Goal: Task Accomplishment & Management: Manage account settings

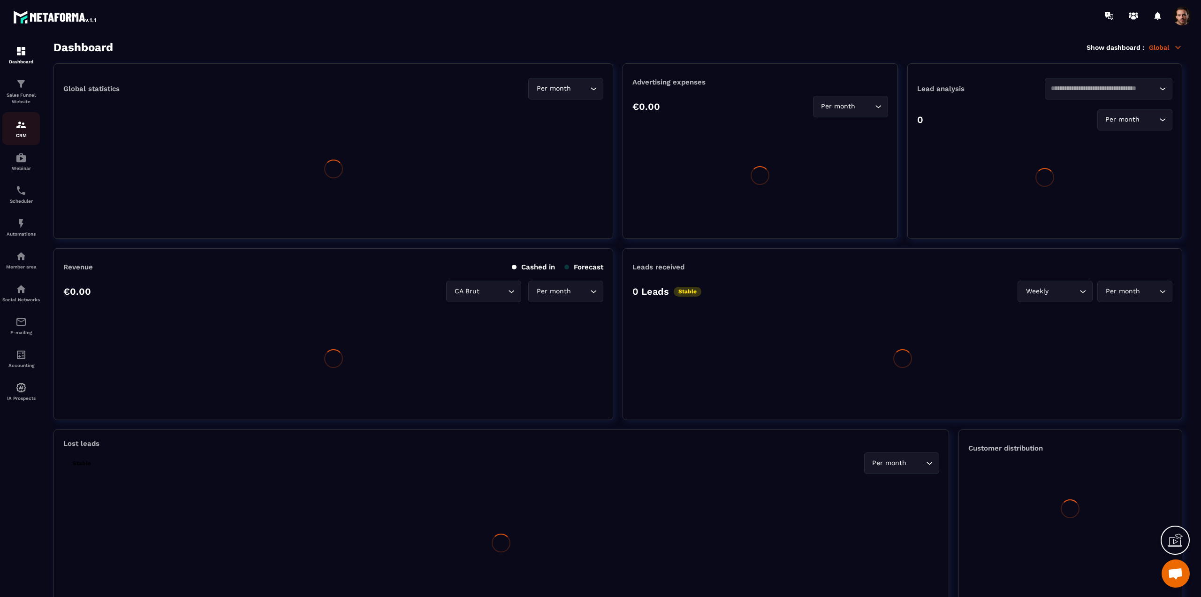
click at [20, 129] on img at bounding box center [20, 124] width 11 height 11
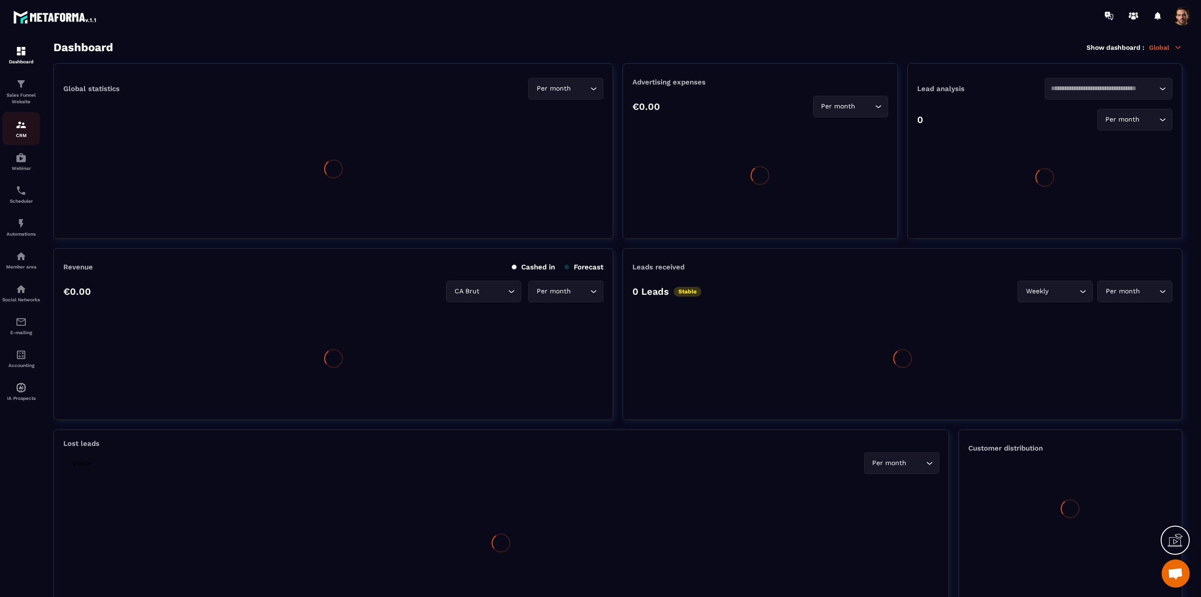
click at [20, 129] on img at bounding box center [20, 124] width 11 height 11
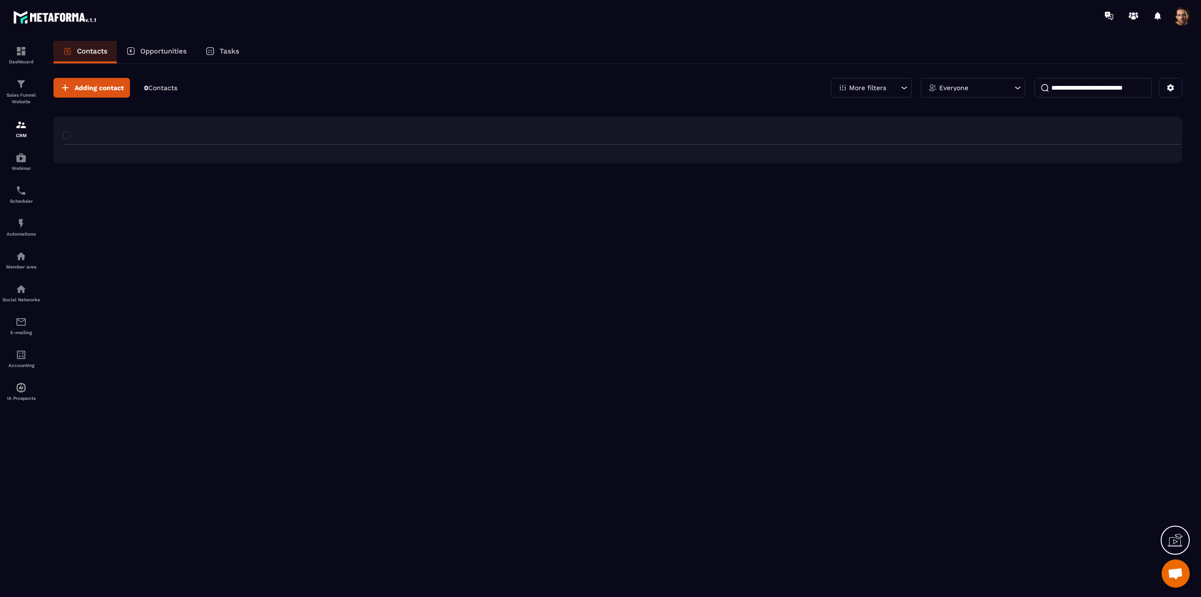
click at [20, 129] on img at bounding box center [20, 124] width 11 height 11
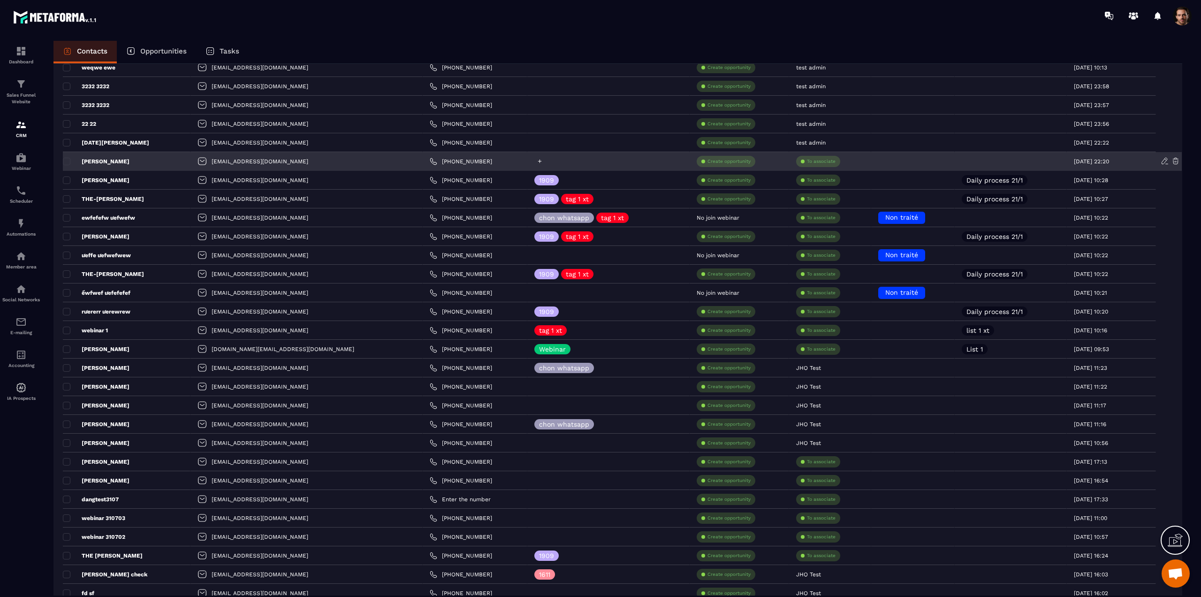
scroll to position [293, 0]
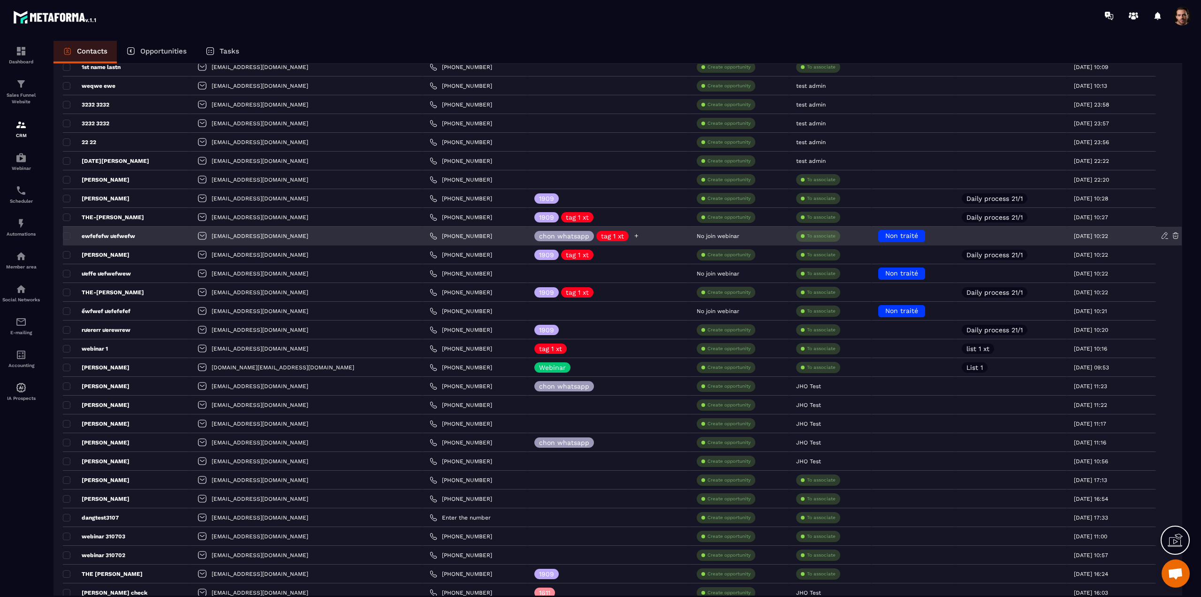
click at [634, 235] on icon at bounding box center [637, 236] width 6 height 6
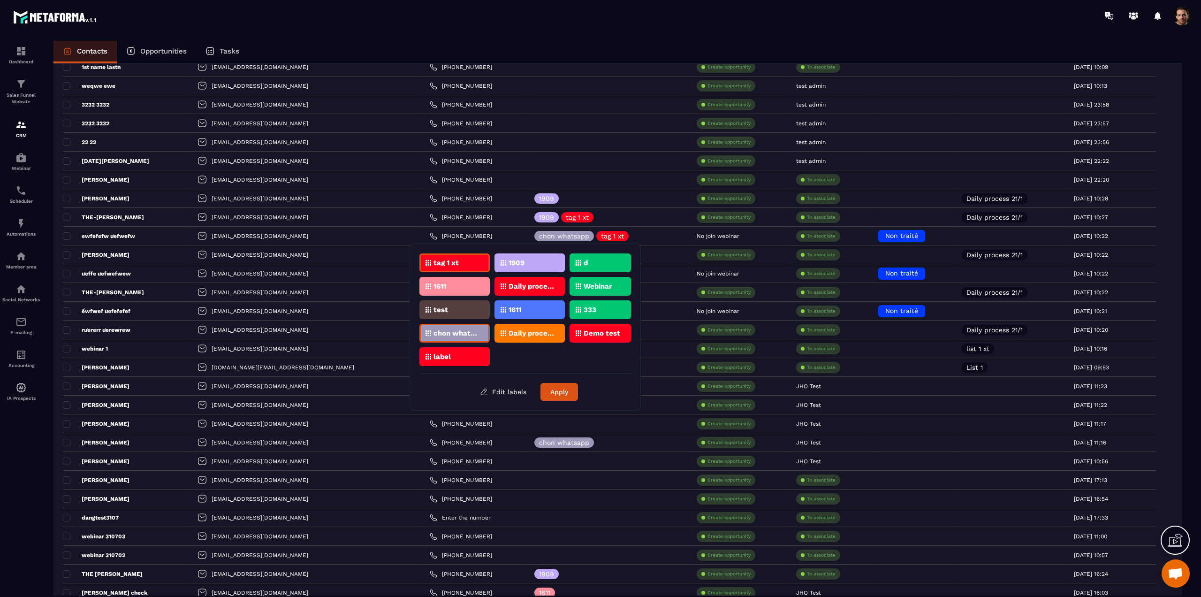
click at [434, 262] on p "tag 1 xt" at bounding box center [446, 263] width 25 height 7
click at [551, 390] on button "Apply" at bounding box center [560, 392] width 38 height 18
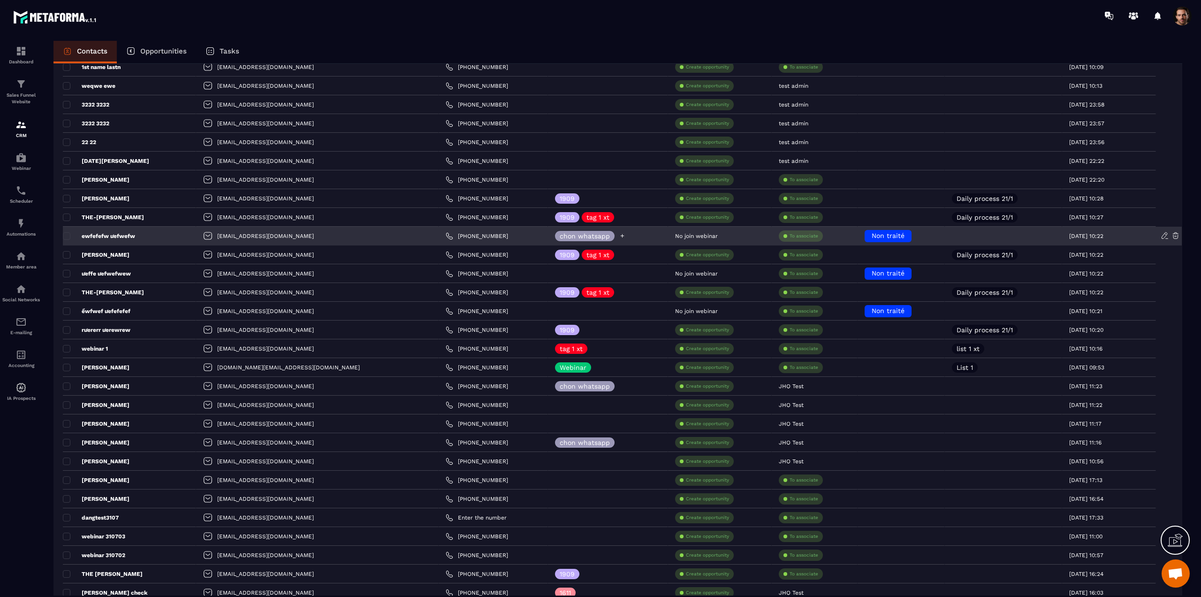
click at [620, 235] on icon at bounding box center [623, 236] width 6 height 6
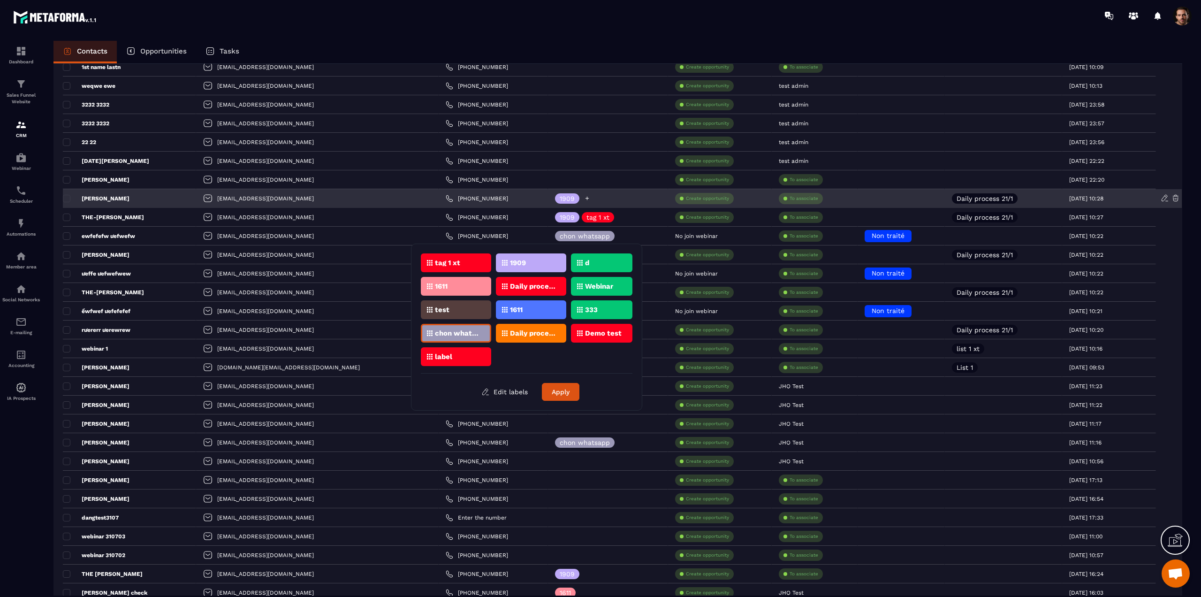
click at [584, 197] on icon at bounding box center [587, 198] width 6 height 6
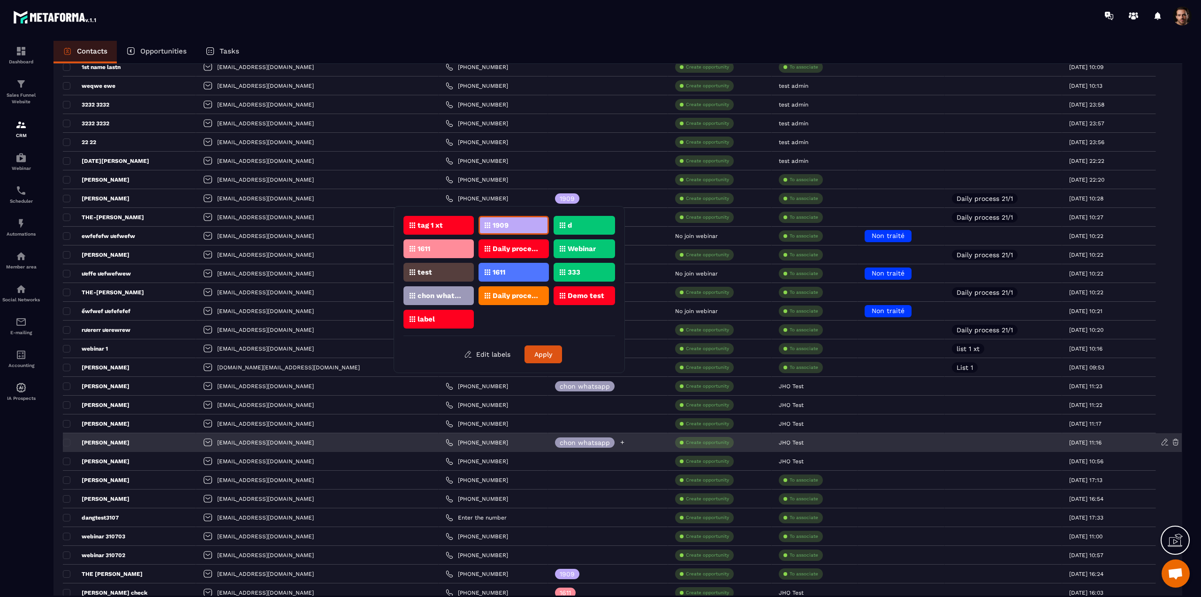
click at [555, 444] on div "chon whatsapp" at bounding box center [590, 442] width 70 height 10
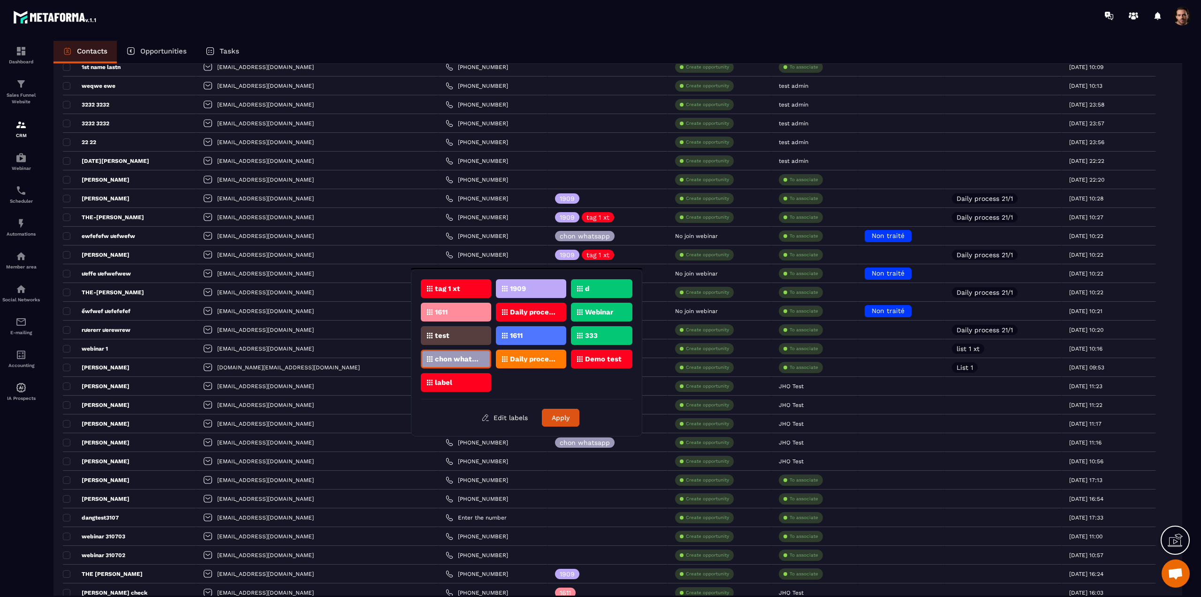
click at [470, 354] on div "chon whatsapp" at bounding box center [456, 359] width 70 height 19
click at [567, 421] on button "Apply" at bounding box center [561, 418] width 38 height 18
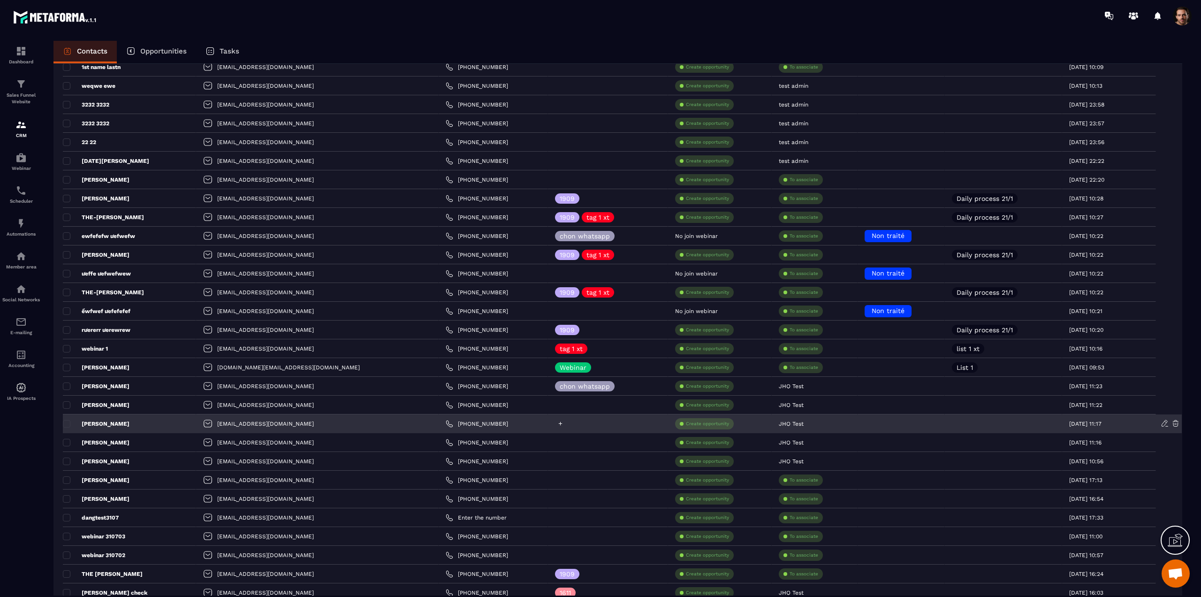
click at [549, 428] on div at bounding box center [608, 423] width 121 height 19
click at [558, 423] on icon at bounding box center [561, 424] width 6 height 6
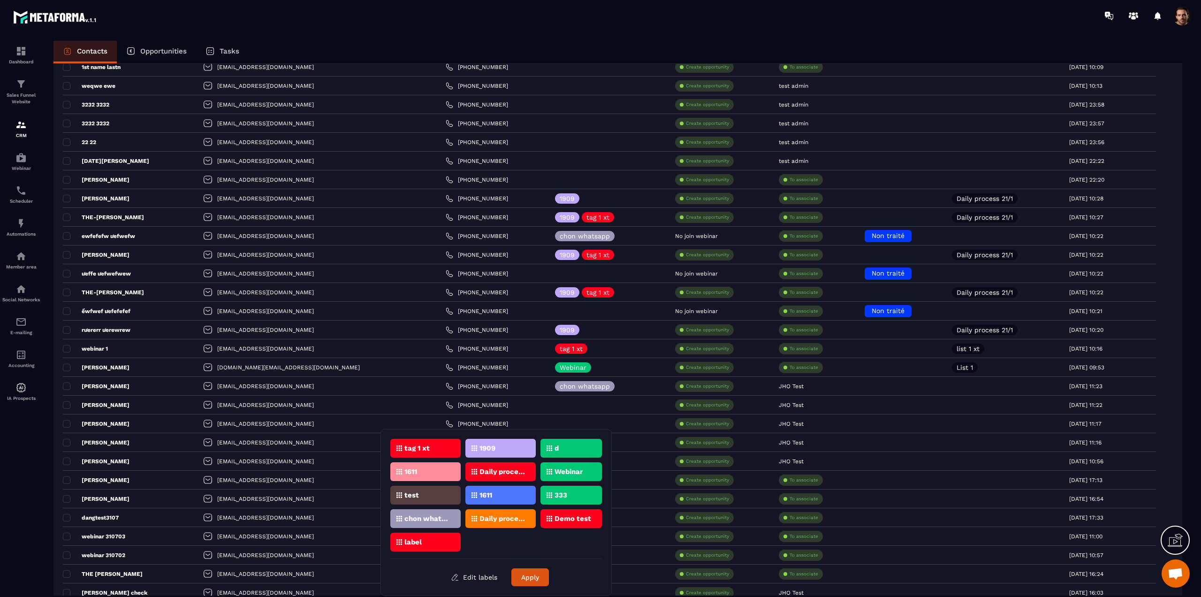
click at [466, 447] on div "tag 1 xt" at bounding box center [501, 448] width 70 height 19
click at [541, 451] on div "1909" at bounding box center [571, 448] width 61 height 19
click at [461, 462] on div "d" at bounding box center [425, 471] width 70 height 19
click at [556, 469] on p "Webinar" at bounding box center [569, 471] width 28 height 7
click at [492, 474] on p "Daily process 21/1" at bounding box center [503, 471] width 46 height 7
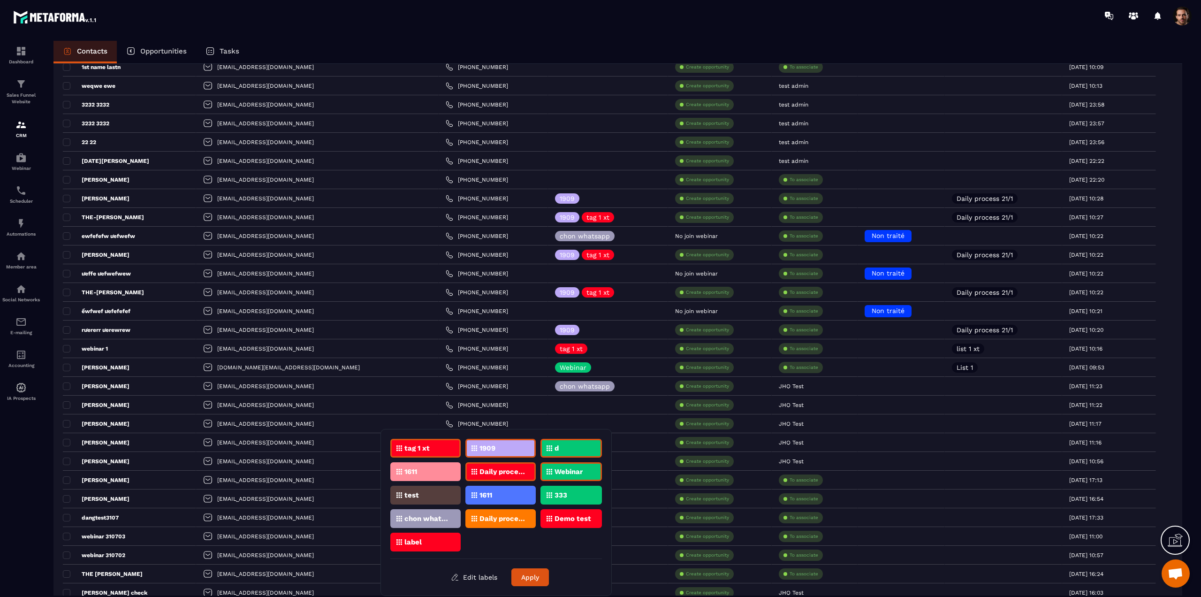
click at [466, 474] on div "1611" at bounding box center [501, 471] width 70 height 19
click at [466, 501] on div "test" at bounding box center [501, 495] width 70 height 19
click at [541, 502] on div "1611" at bounding box center [571, 495] width 61 height 19
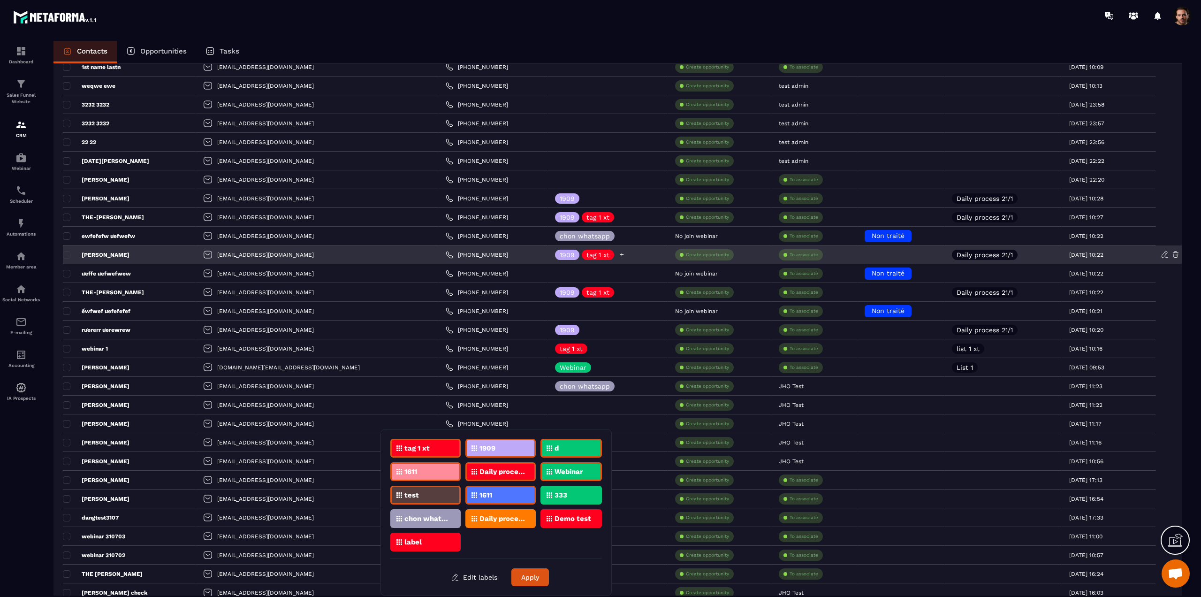
click at [619, 253] on icon at bounding box center [622, 255] width 6 height 6
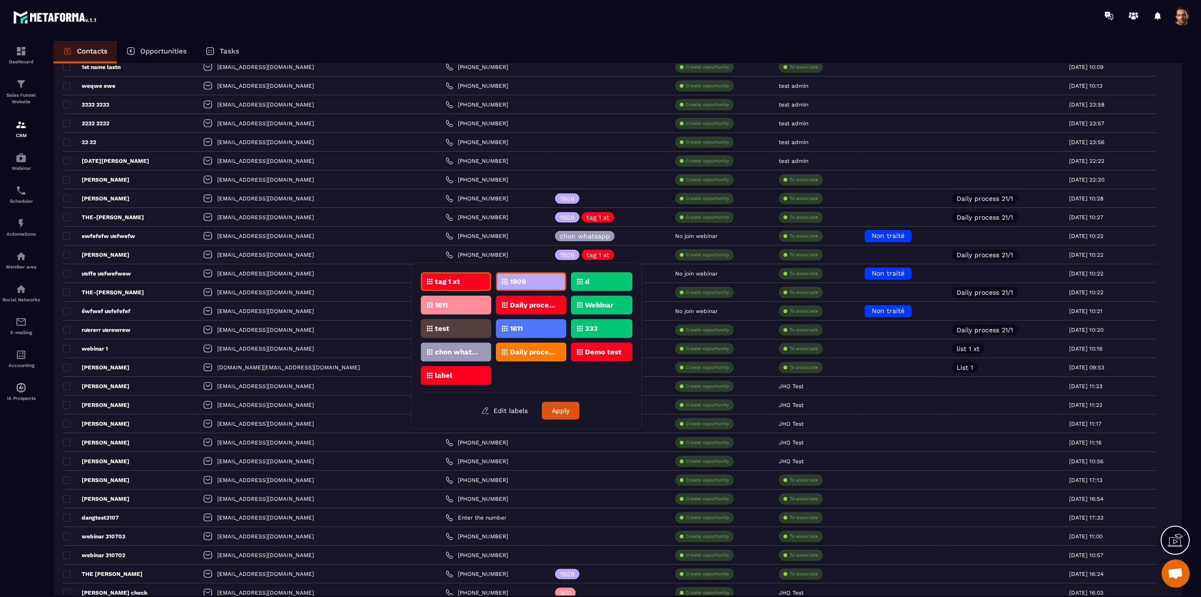
click at [496, 306] on div "1611" at bounding box center [531, 305] width 70 height 19
click at [537, 307] on p "Daily process 21/1" at bounding box center [533, 305] width 46 height 7
click at [491, 296] on div "d" at bounding box center [456, 305] width 70 height 19
click at [608, 307] on p "Webinar" at bounding box center [599, 305] width 28 height 7
click at [586, 328] on p "333" at bounding box center [591, 328] width 13 height 7
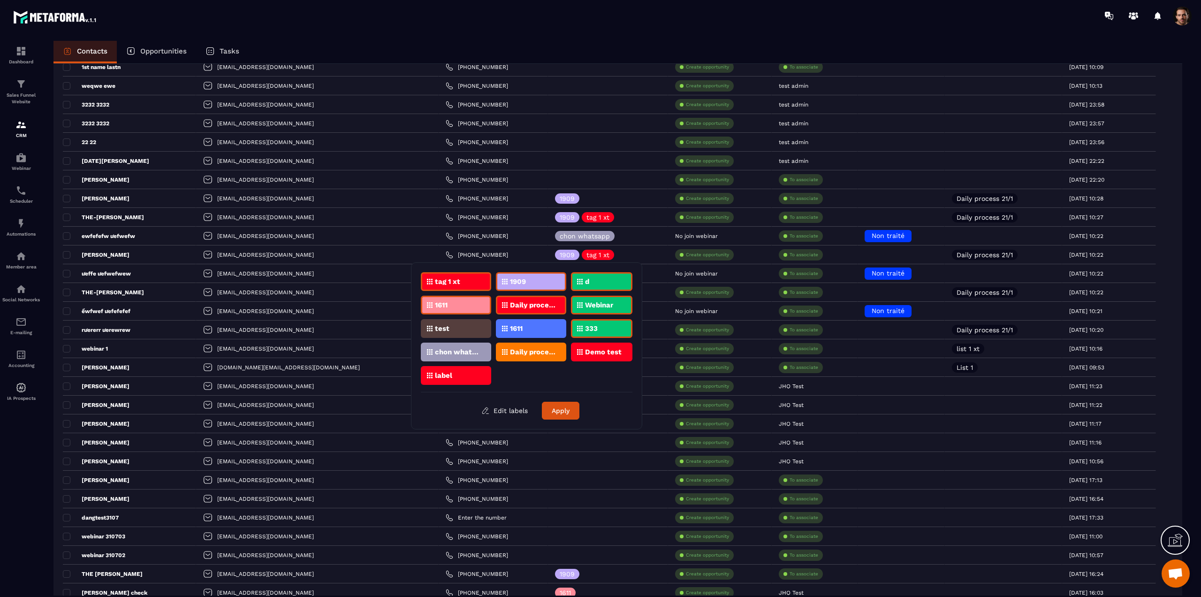
click at [571, 328] on div "1611" at bounding box center [601, 328] width 61 height 19
click at [496, 331] on div "test" at bounding box center [531, 328] width 70 height 19
click at [557, 414] on button "Apply" at bounding box center [561, 411] width 38 height 18
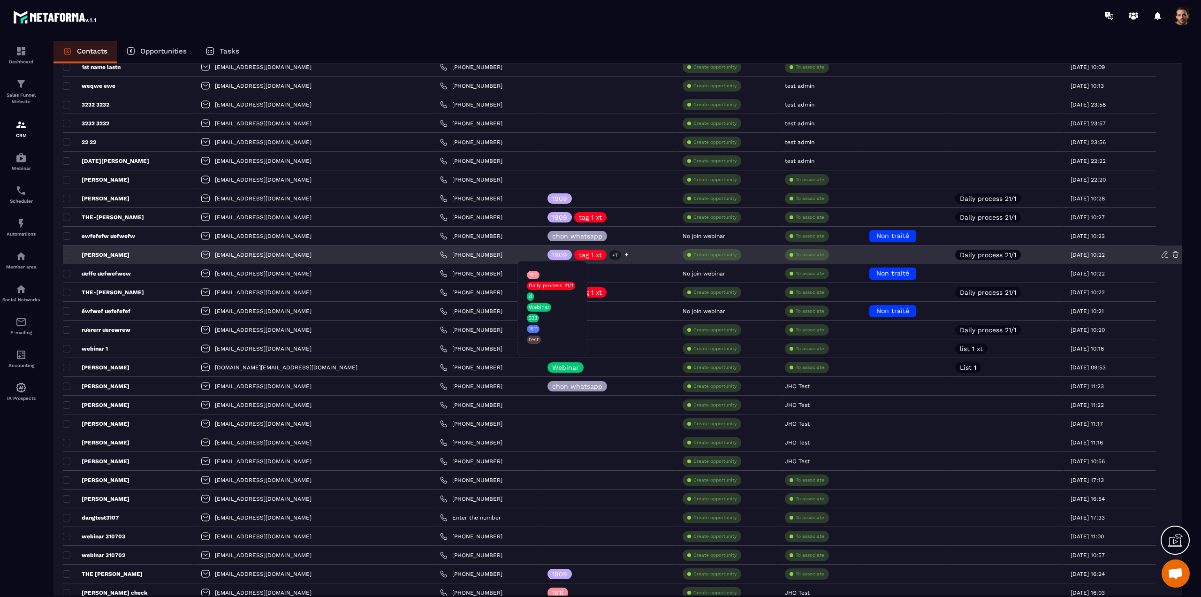
click at [609, 257] on p "+7" at bounding box center [615, 255] width 12 height 10
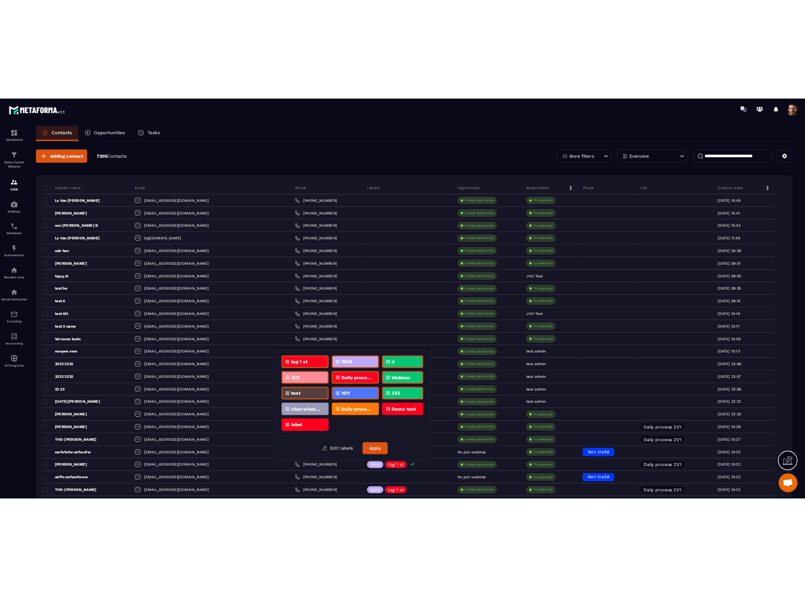
scroll to position [0, 0]
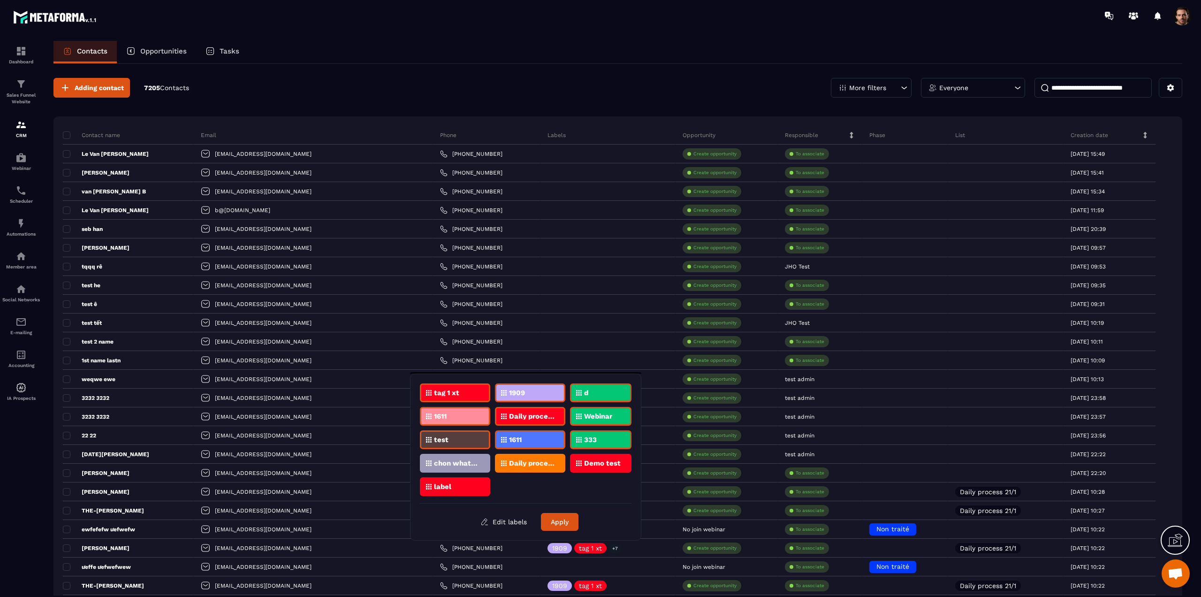
click at [168, 41] on div "Opportunities" at bounding box center [156, 52] width 79 height 23
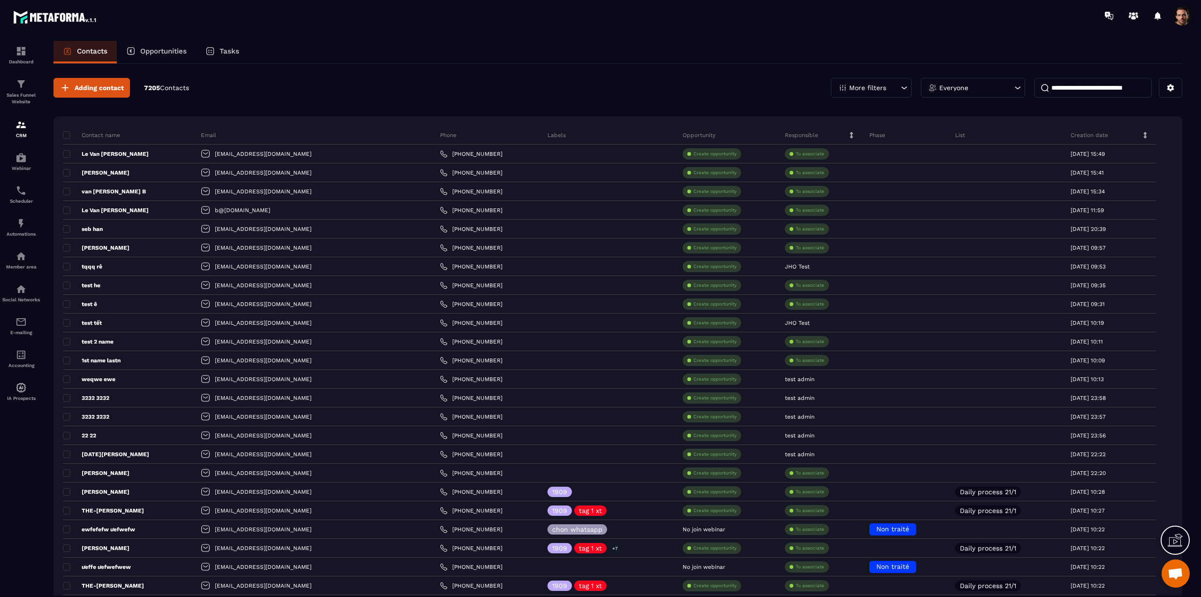
click at [162, 53] on p "Opportunities" at bounding box center [163, 51] width 46 height 8
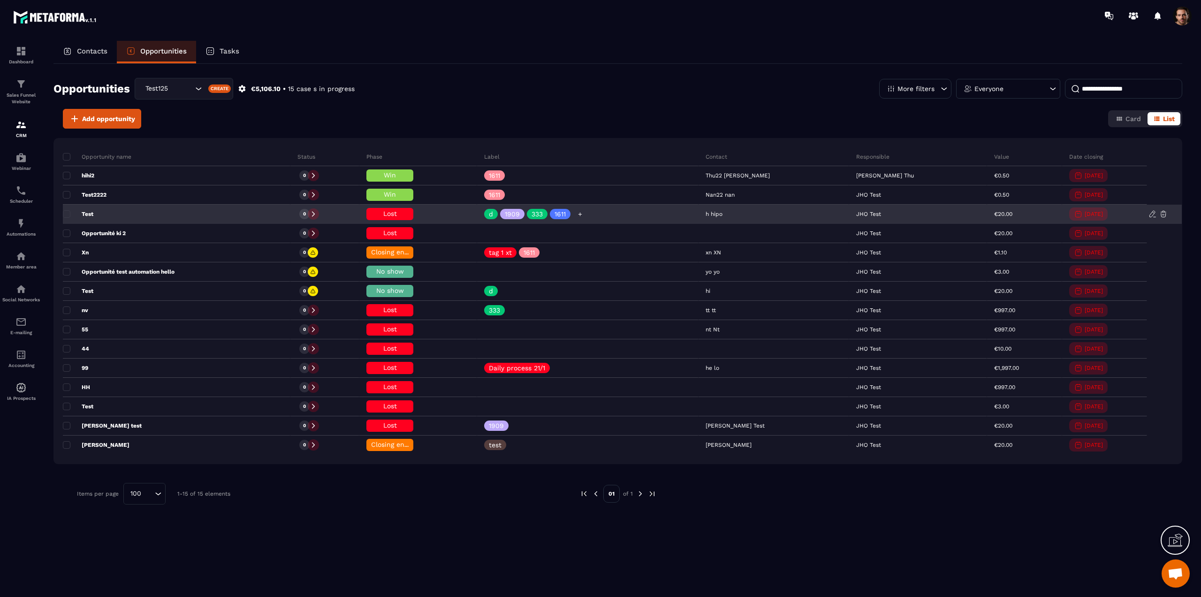
click at [586, 210] on div at bounding box center [580, 214] width 10 height 10
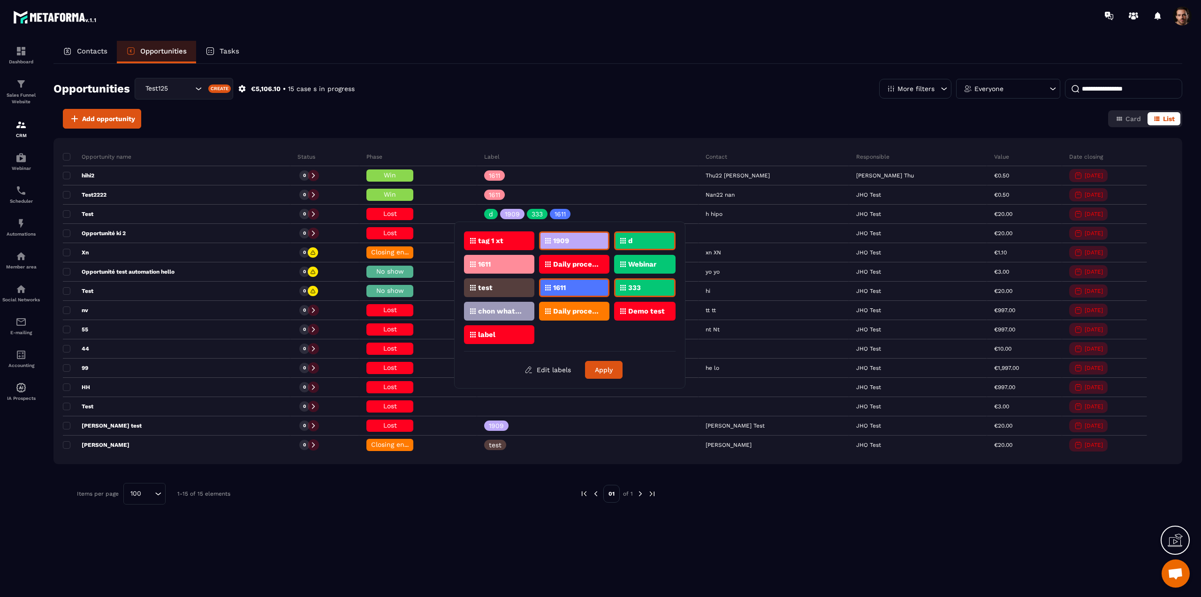
click at [549, 243] on icon at bounding box center [548, 241] width 6 height 6
drag, startPoint x: 573, startPoint y: 240, endPoint x: 546, endPoint y: 238, distance: 26.9
click at [614, 240] on div "1909" at bounding box center [644, 240] width 61 height 19
click at [539, 235] on div "tag 1 xt" at bounding box center [574, 240] width 70 height 19
click at [539, 259] on div "1611" at bounding box center [574, 264] width 70 height 19
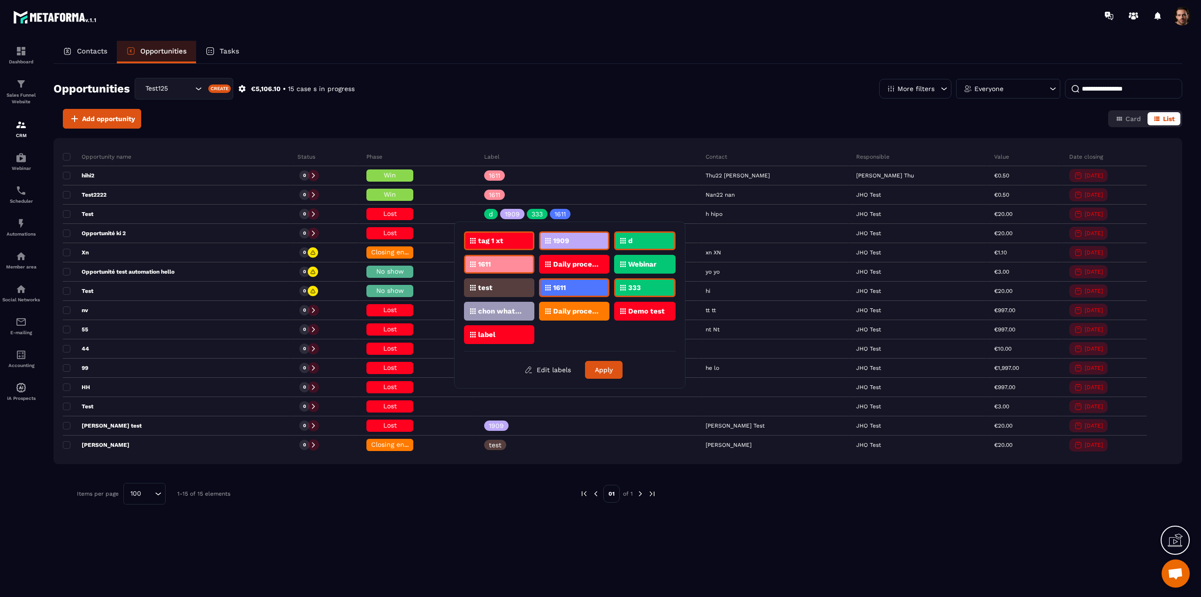
click at [568, 266] on p "Daily process 21/1" at bounding box center [576, 264] width 46 height 7
click at [539, 295] on div "test" at bounding box center [574, 287] width 70 height 19
click at [489, 309] on p "chon whatsapp" at bounding box center [501, 311] width 46 height 7
click at [614, 318] on div "Daily process required" at bounding box center [644, 311] width 61 height 19
click at [660, 312] on p "Demo test" at bounding box center [646, 311] width 37 height 7
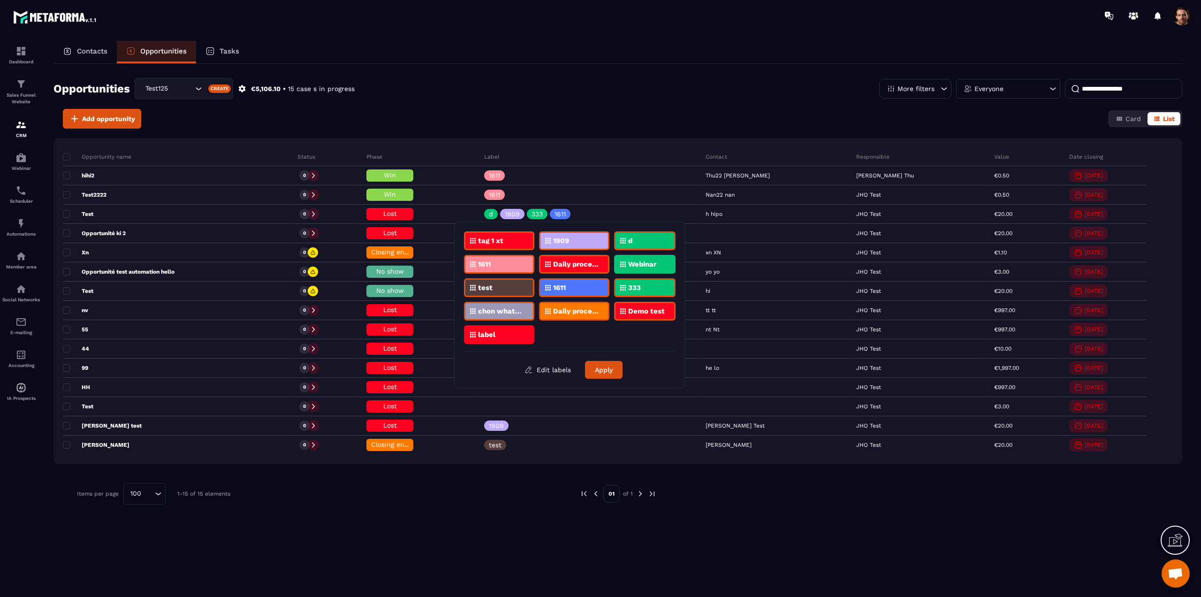
click at [475, 338] on div "label" at bounding box center [499, 334] width 70 height 19
click at [607, 369] on button "Apply" at bounding box center [604, 370] width 38 height 18
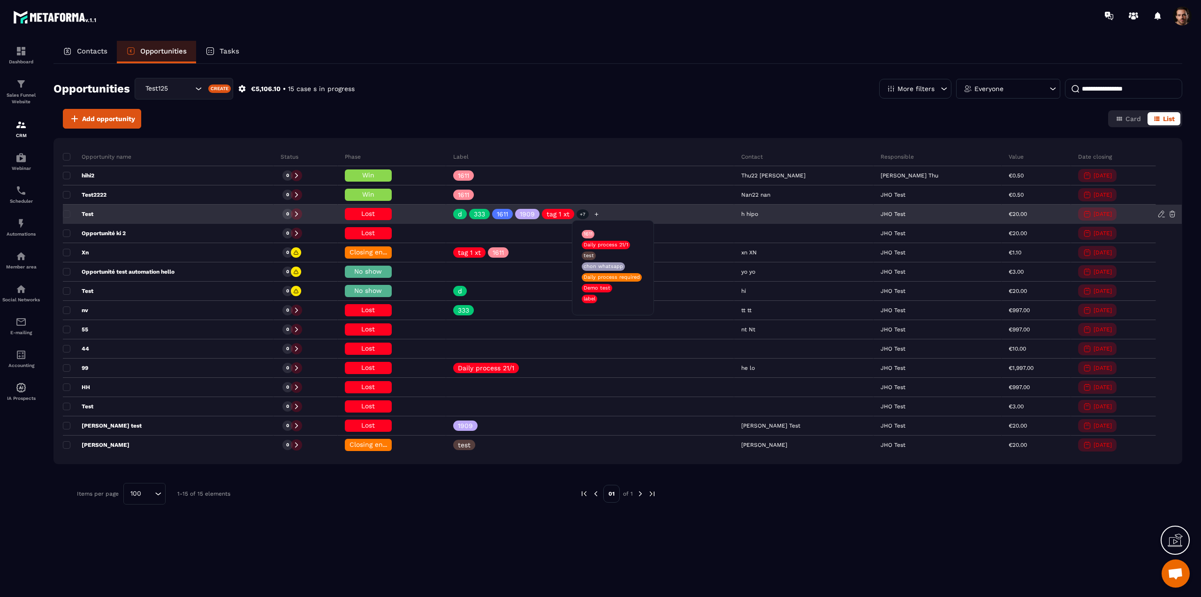
click at [589, 214] on p "+7" at bounding box center [583, 214] width 12 height 10
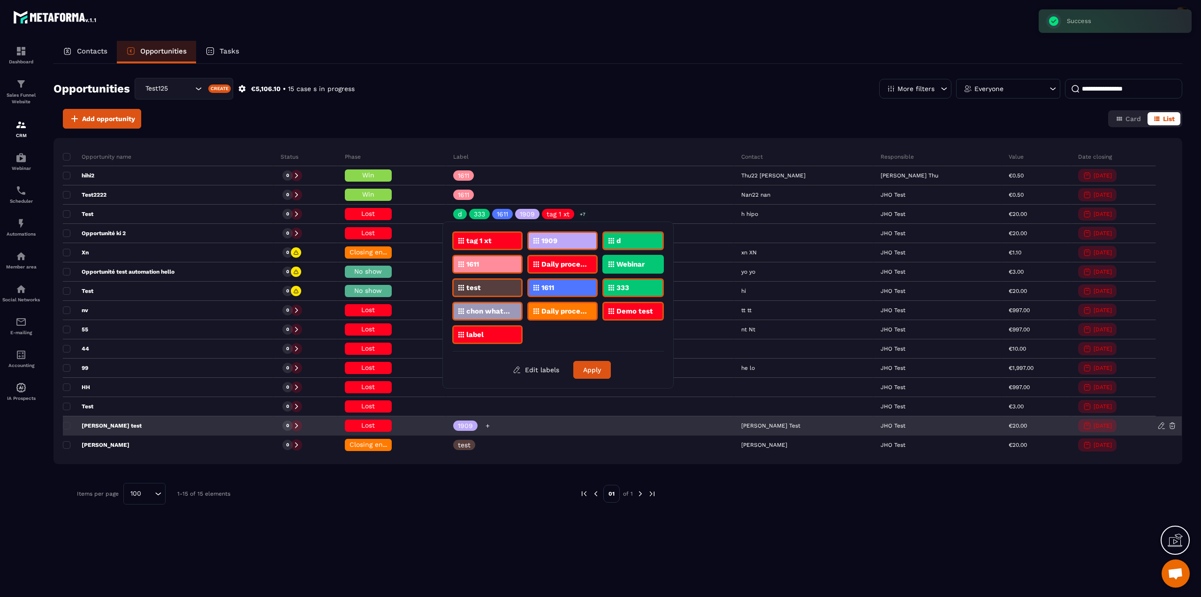
click at [473, 425] on p "1909" at bounding box center [465, 425] width 15 height 7
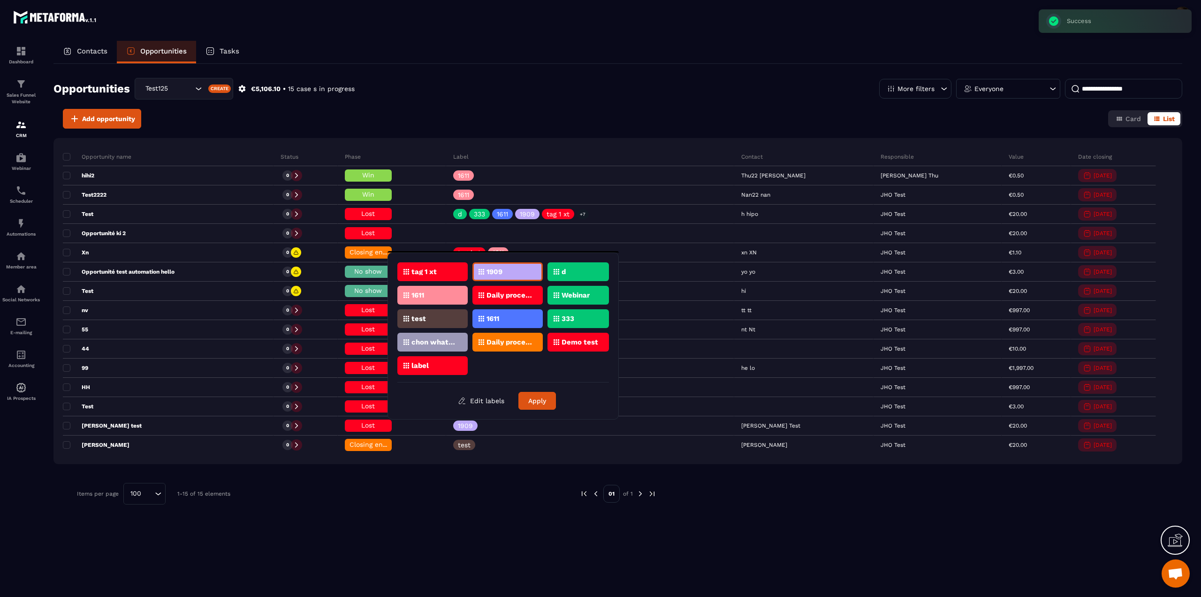
click at [473, 276] on div "tag 1 xt" at bounding box center [508, 271] width 70 height 19
click at [493, 272] on p "1909" at bounding box center [495, 271] width 16 height 7
click at [532, 398] on button "Apply" at bounding box center [538, 401] width 38 height 18
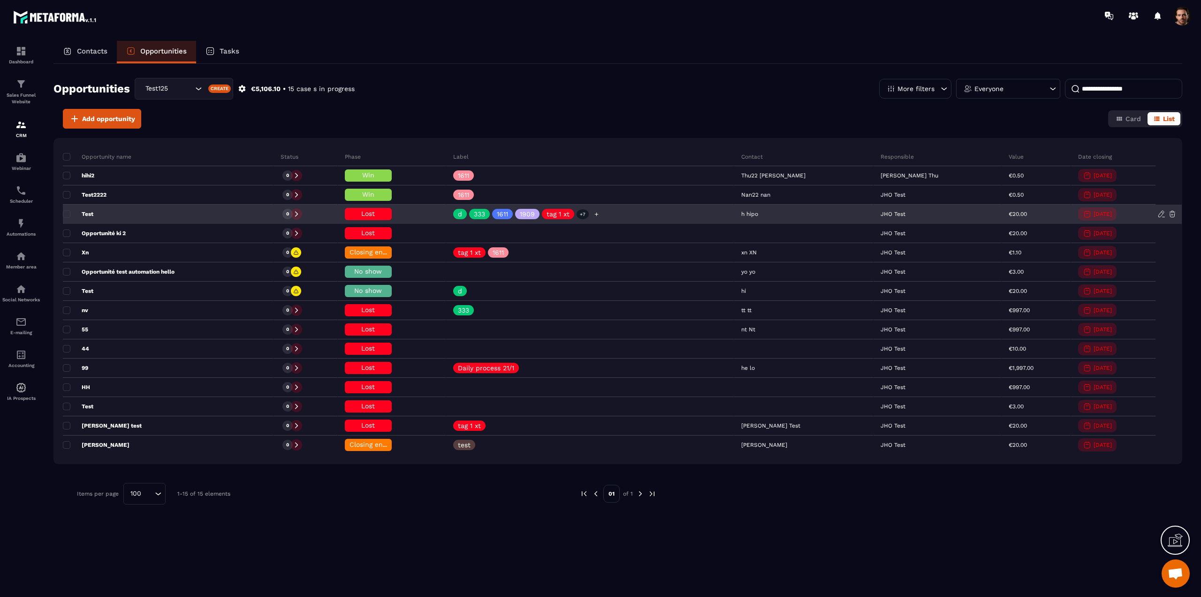
click at [600, 215] on icon at bounding box center [597, 214] width 6 height 6
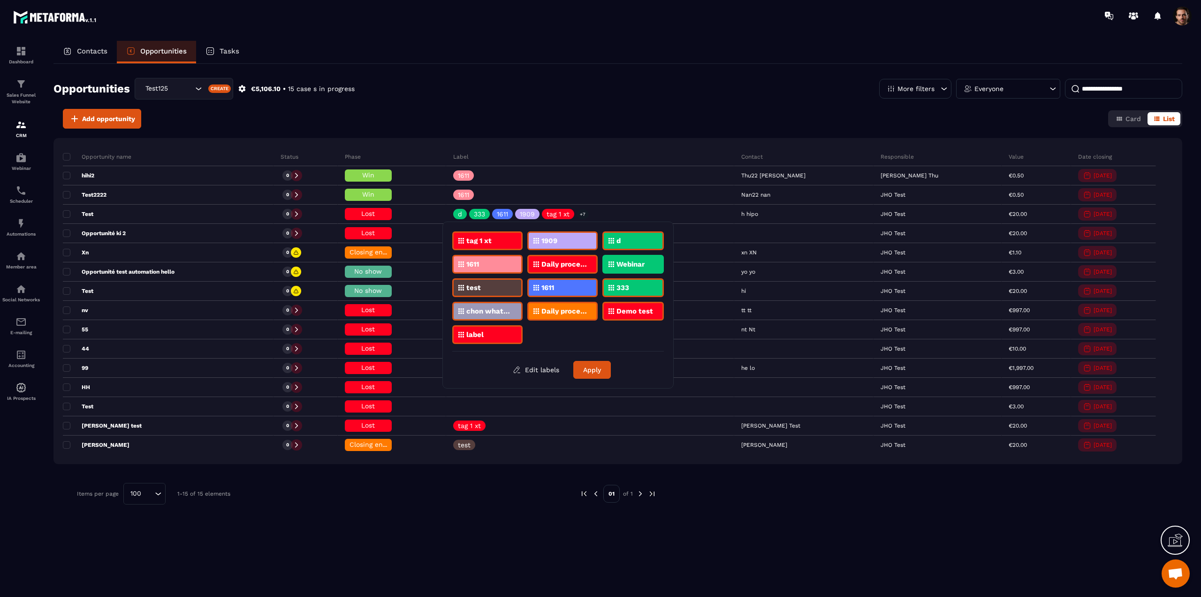
click at [545, 370] on button "Edit labels" at bounding box center [536, 369] width 61 height 17
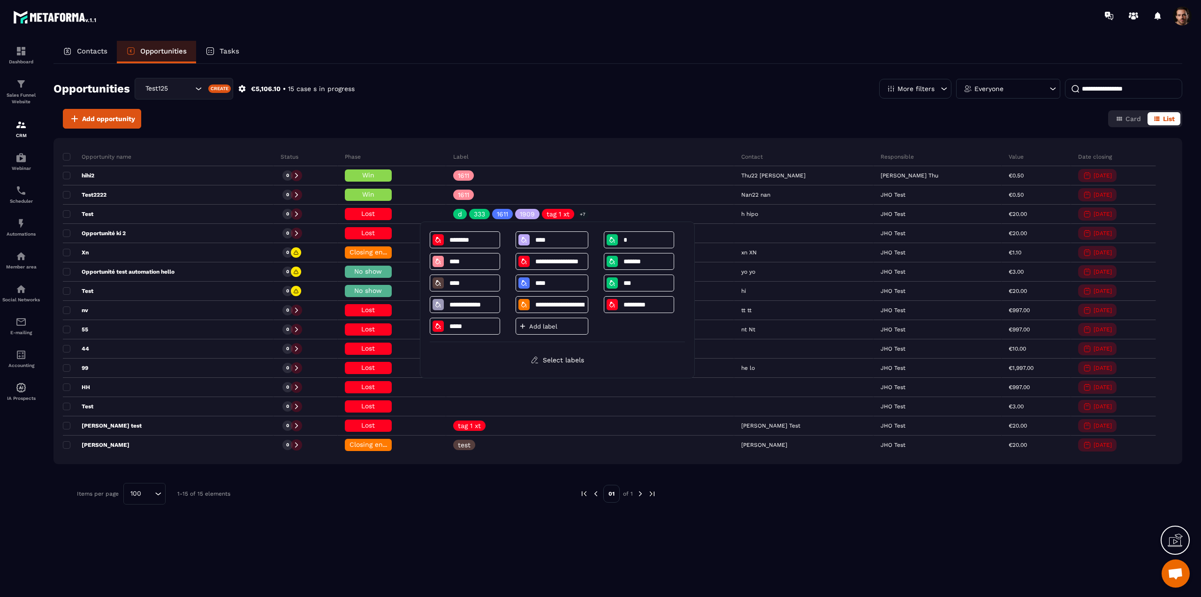
click at [554, 330] on div "Add label" at bounding box center [552, 326] width 73 height 17
click at [553, 327] on p "Add label" at bounding box center [557, 326] width 56 height 7
click at [552, 327] on p "Add label" at bounding box center [557, 326] width 56 height 7
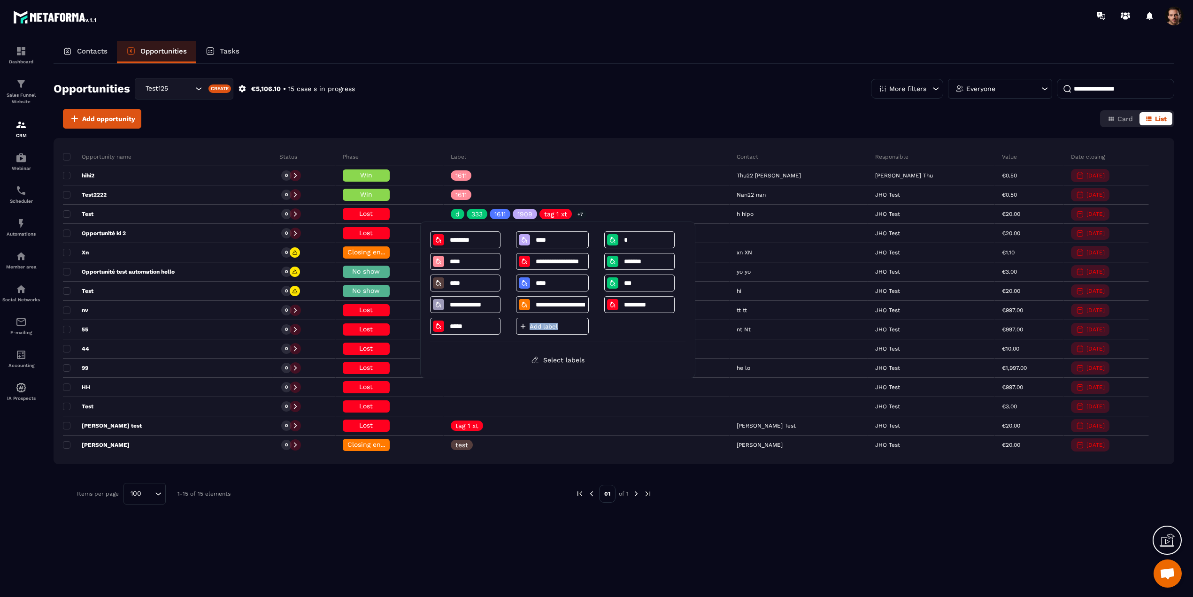
type input "****"
type input "*"
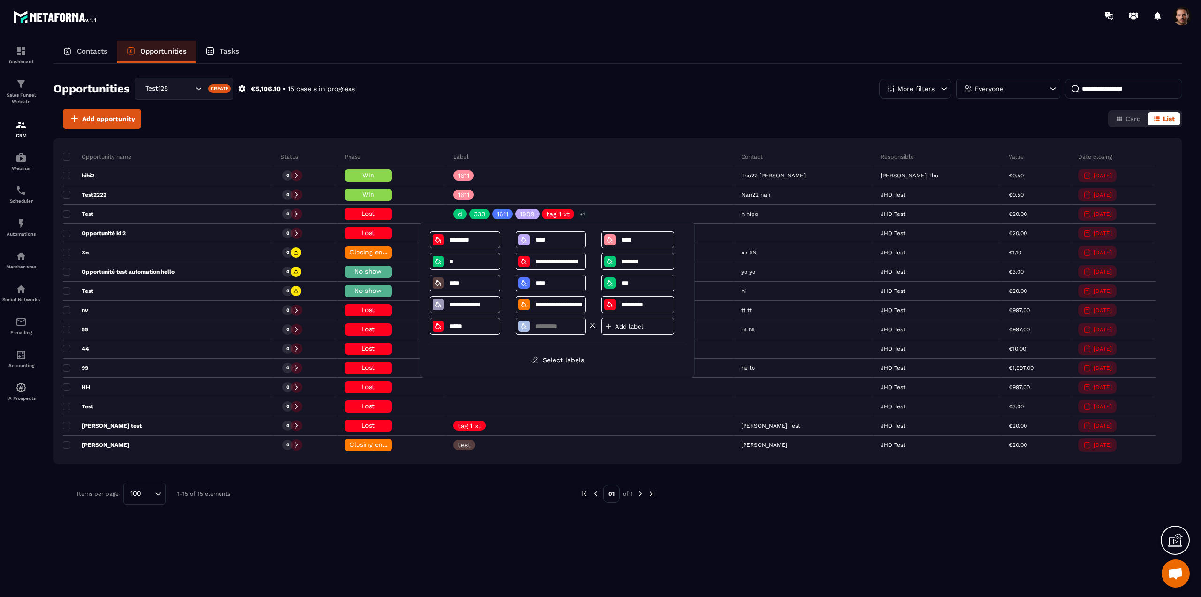
click at [543, 327] on input at bounding box center [559, 326] width 49 height 8
click at [594, 325] on icon at bounding box center [593, 325] width 8 height 8
click at [559, 326] on p "Add label" at bounding box center [557, 326] width 56 height 7
click at [564, 327] on input at bounding box center [559, 326] width 49 height 8
type input "**********"
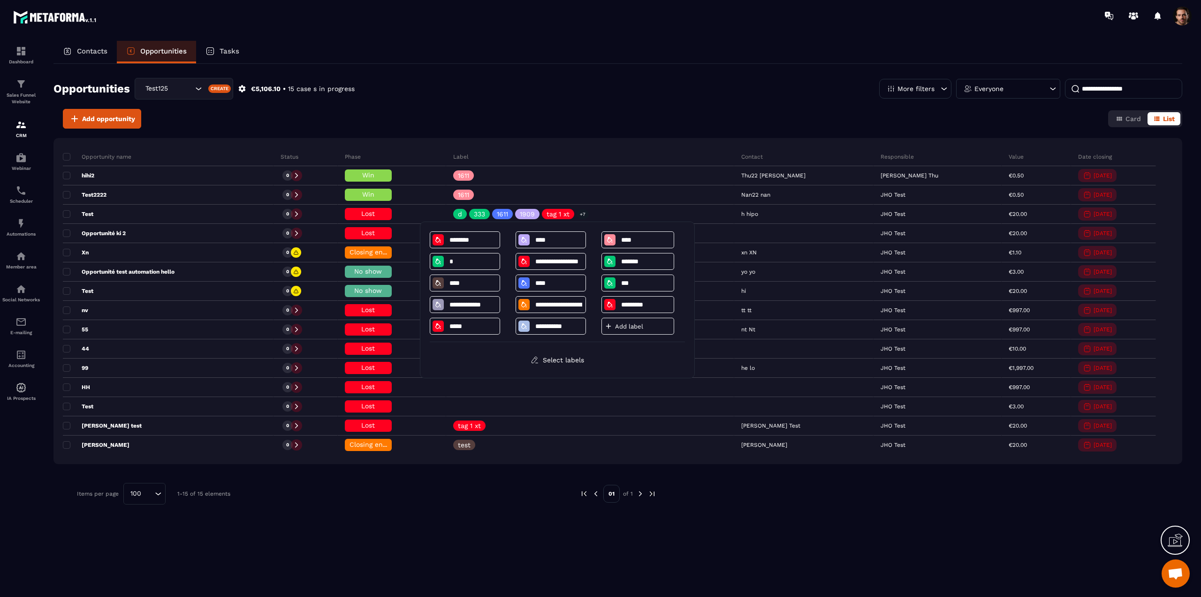
click at [604, 341] on div "**********" at bounding box center [557, 286] width 255 height 111
click at [627, 329] on p "Add label" at bounding box center [643, 326] width 56 height 7
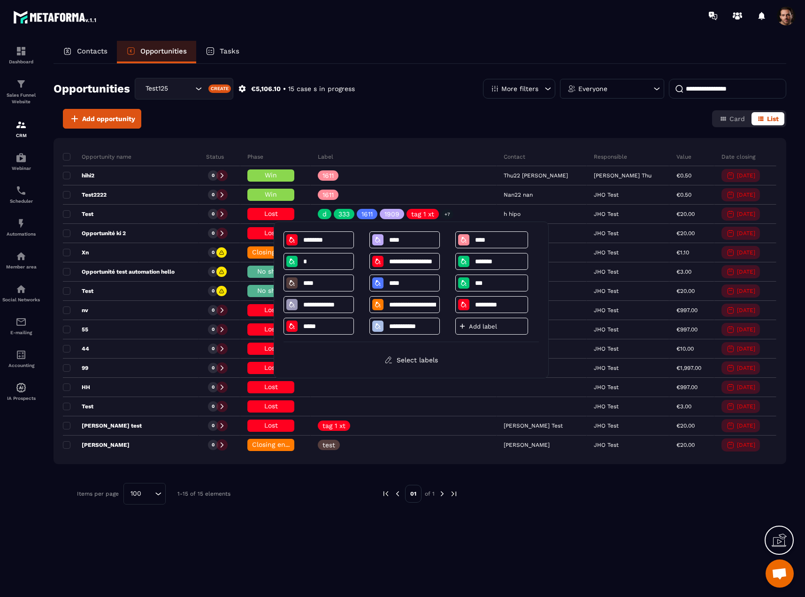
click at [487, 326] on p "Add label" at bounding box center [497, 326] width 56 height 7
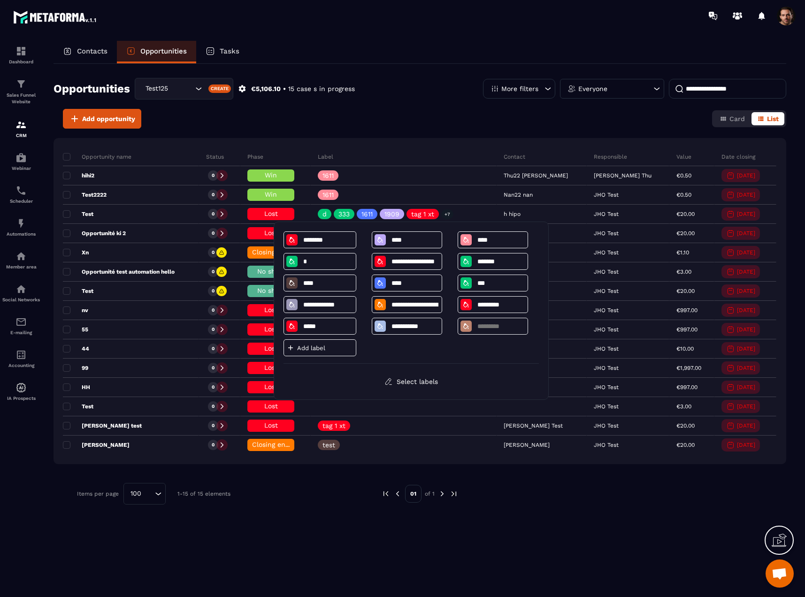
click at [334, 347] on p "Add label" at bounding box center [325, 347] width 56 height 7
click at [492, 325] on input at bounding box center [500, 326] width 49 height 8
type input "********"
click at [485, 345] on div "**********" at bounding box center [410, 297] width 255 height 132
click at [447, 141] on div "Opportunity name Status Phase Label Contact Responsible Value Date closing hihi…" at bounding box center [420, 301] width 733 height 326
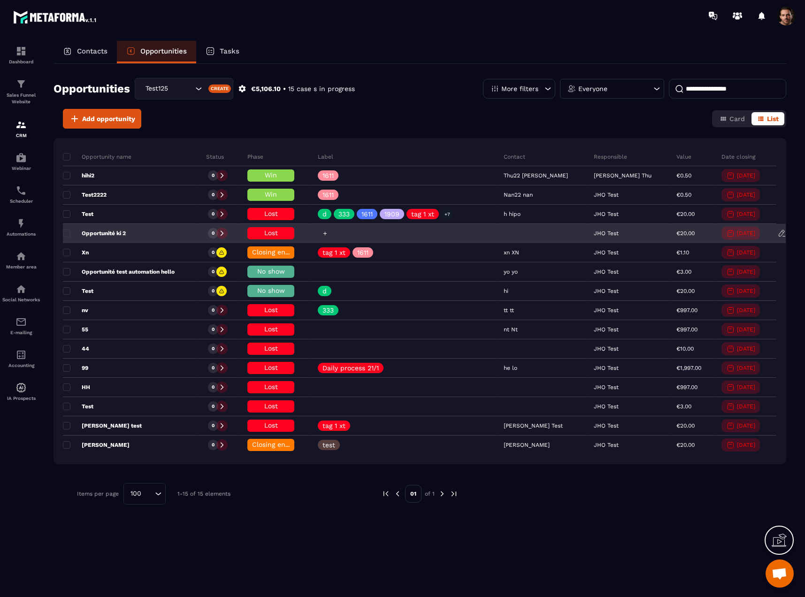
click at [328, 233] on icon at bounding box center [325, 233] width 6 height 6
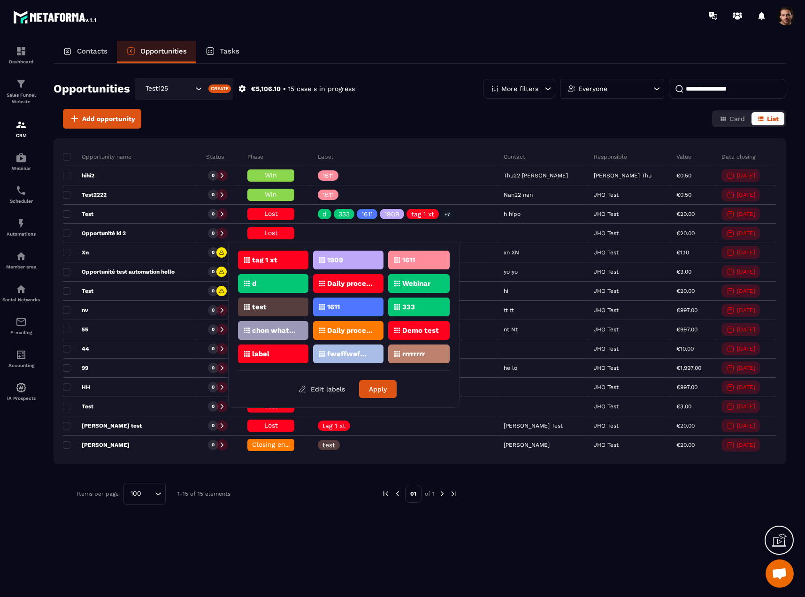
click at [405, 152] on div "Label" at bounding box center [404, 156] width 186 height 19
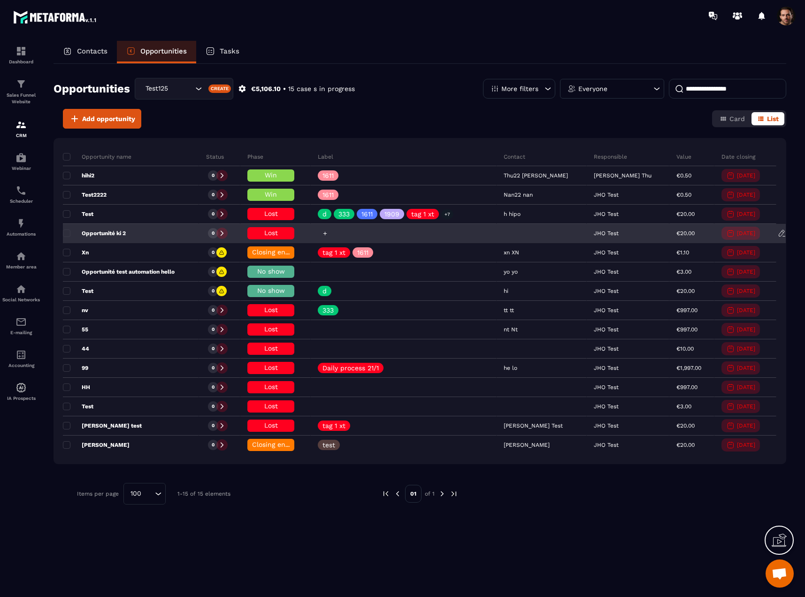
click at [327, 233] on icon at bounding box center [325, 233] width 4 height 4
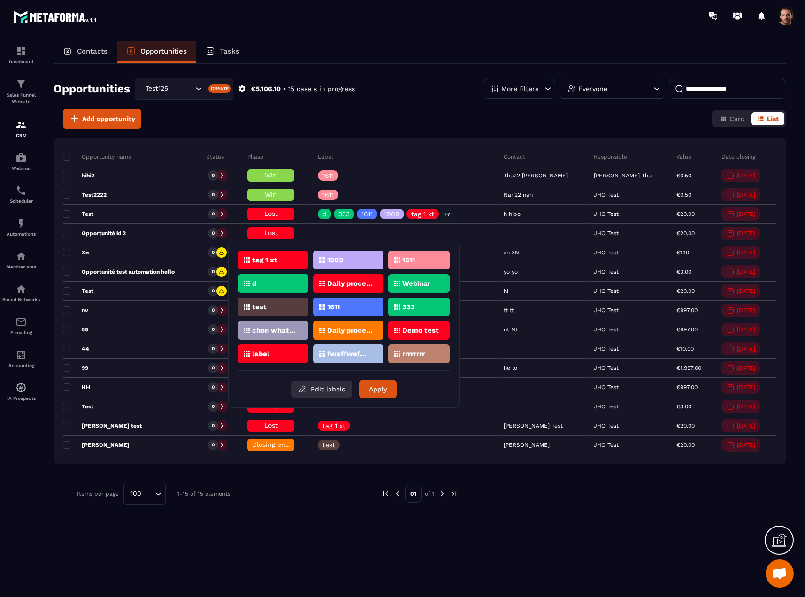
click at [330, 386] on button "Edit labels" at bounding box center [321, 389] width 61 height 17
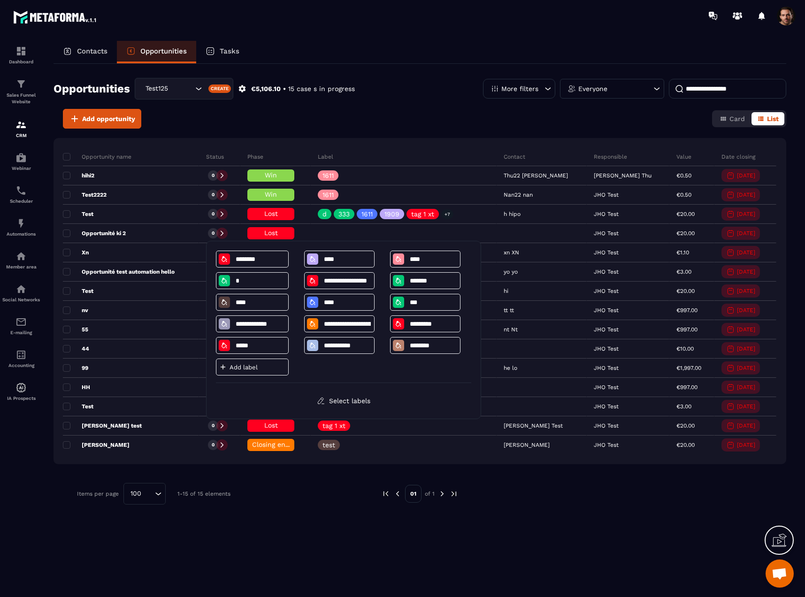
click at [248, 367] on p "Add label" at bounding box center [257, 367] width 56 height 7
click at [457, 123] on div "Add opportunity Card List" at bounding box center [420, 119] width 733 height 20
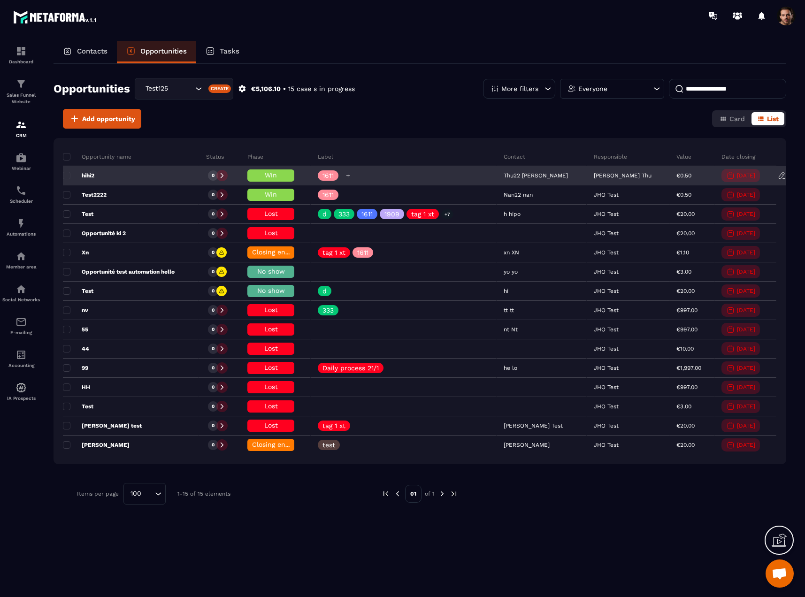
click at [353, 174] on div at bounding box center [348, 175] width 10 height 10
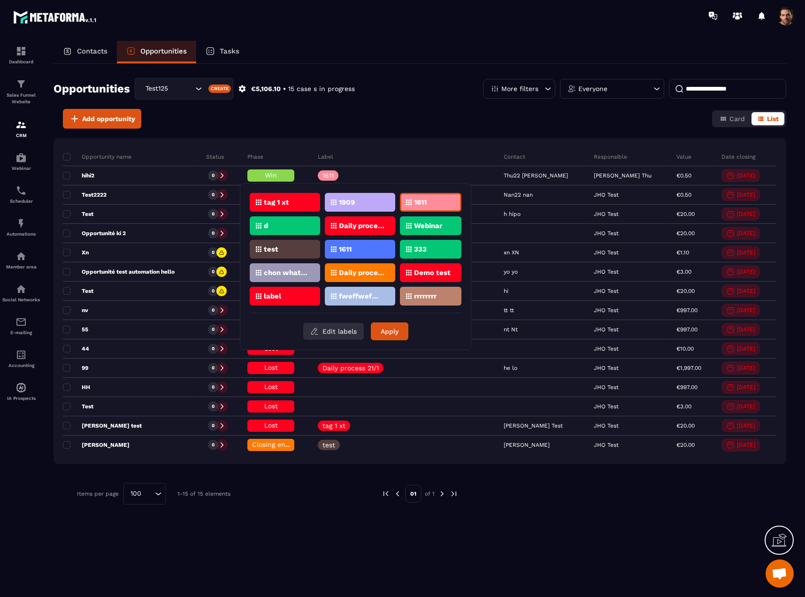
click at [347, 329] on button "Edit labels" at bounding box center [333, 331] width 61 height 17
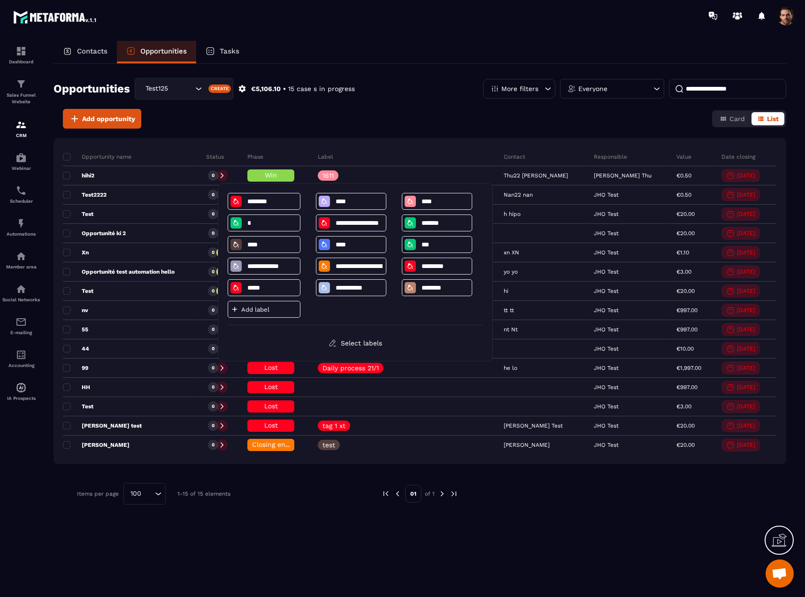
click at [266, 309] on p "Add label" at bounding box center [269, 309] width 56 height 7
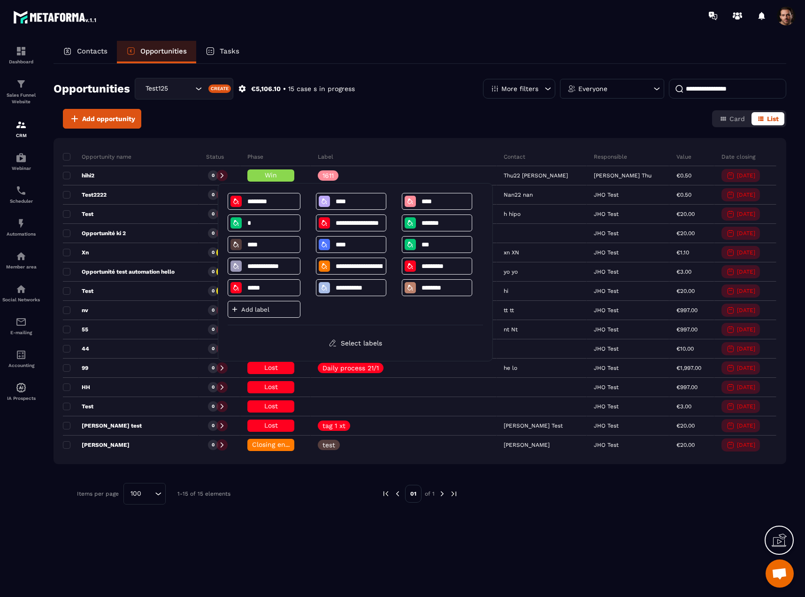
click at [266, 309] on p "Add label" at bounding box center [269, 309] width 56 height 7
click at [264, 311] on p "Add label" at bounding box center [269, 309] width 56 height 7
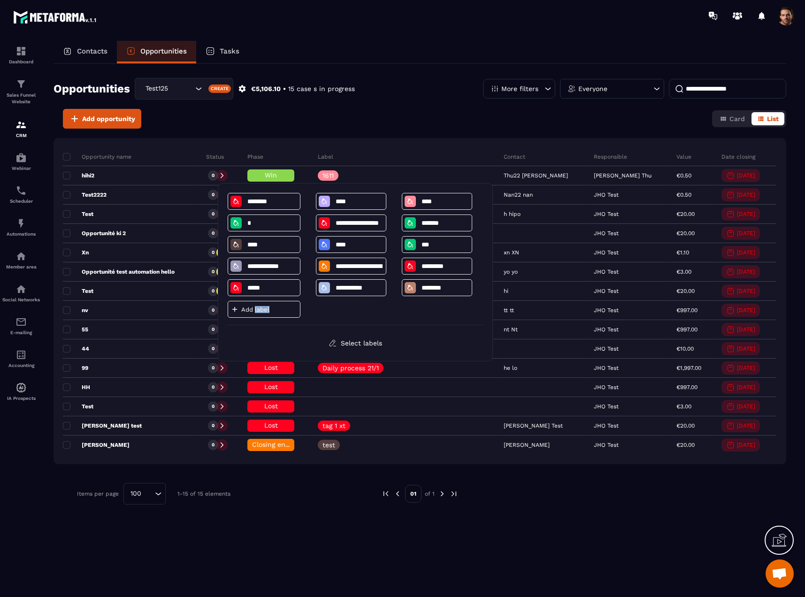
click at [264, 311] on p "Add label" at bounding box center [269, 309] width 56 height 7
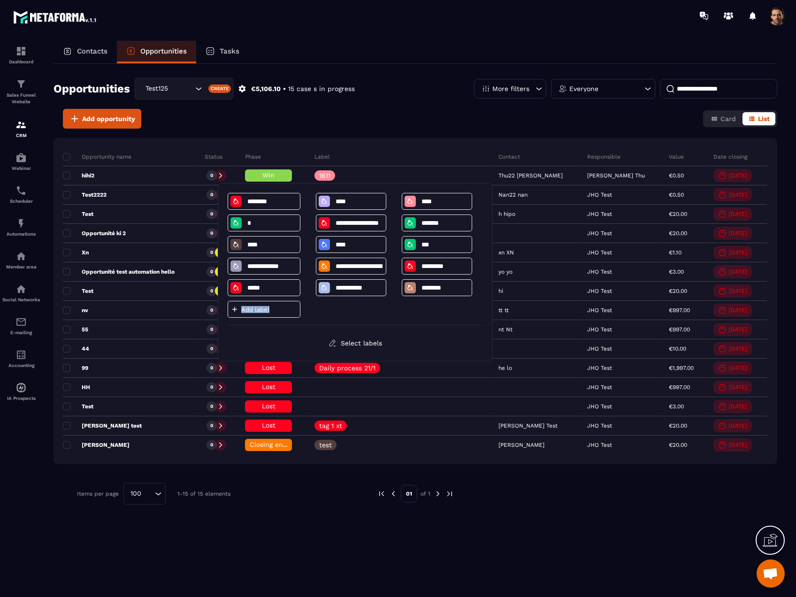
click at [264, 311] on p "Add label" at bounding box center [269, 309] width 56 height 7
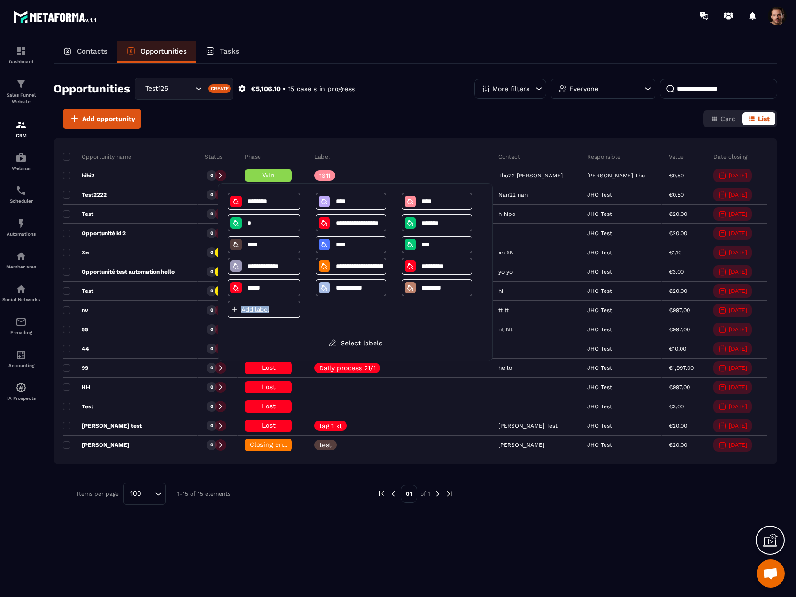
click at [264, 311] on p "Add label" at bounding box center [269, 309] width 56 height 7
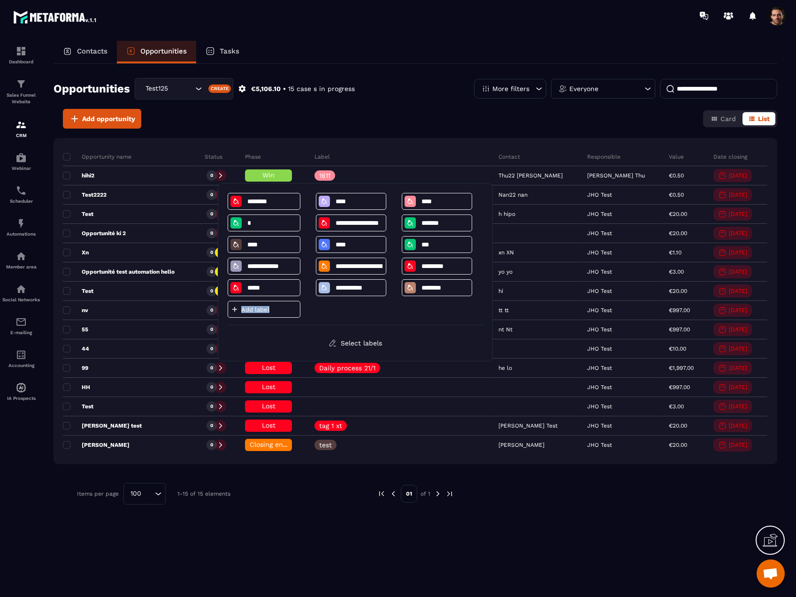
click at [264, 311] on p "Add label" at bounding box center [269, 309] width 56 height 7
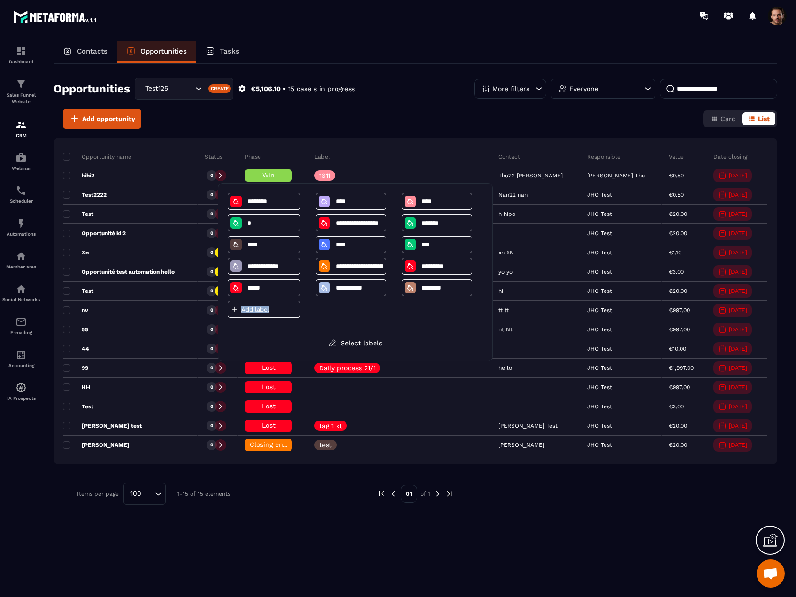
click at [264, 311] on p "Add label" at bounding box center [269, 309] width 56 height 7
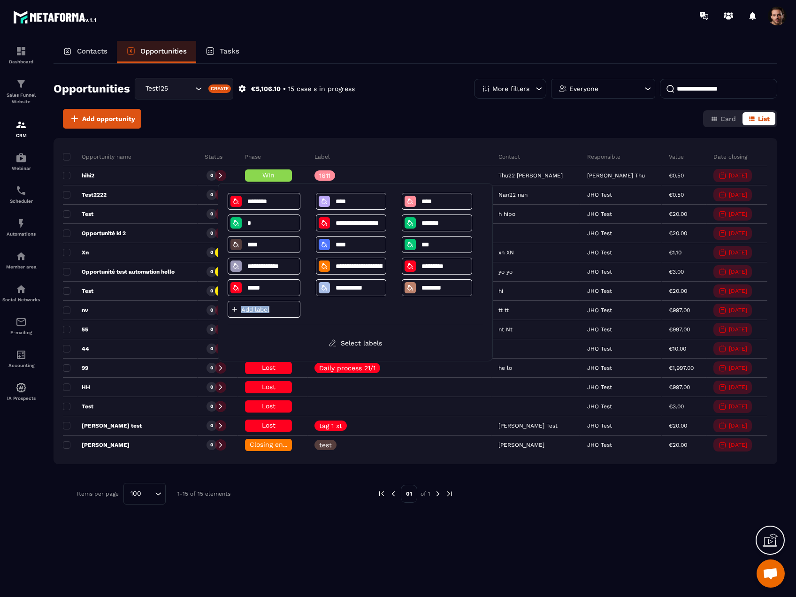
click at [264, 311] on p "Add label" at bounding box center [269, 309] width 56 height 7
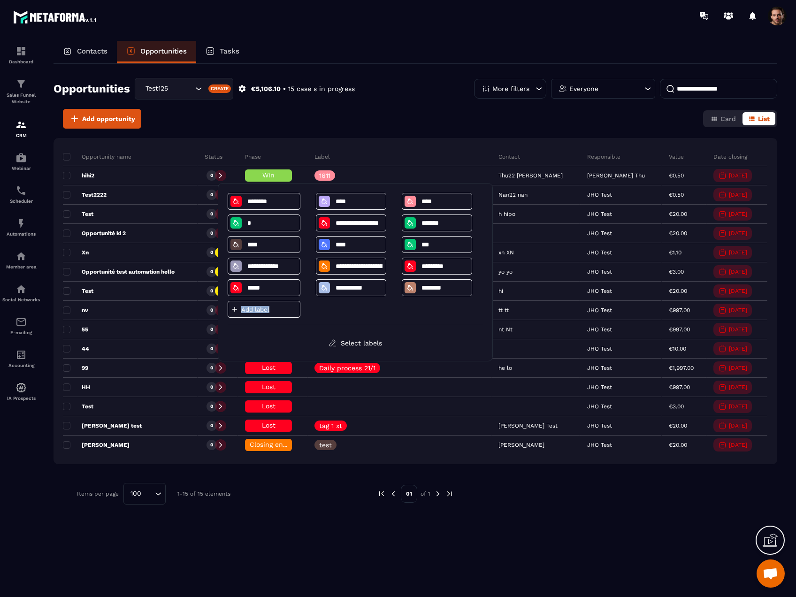
click at [264, 311] on p "Add label" at bounding box center [269, 309] width 56 height 7
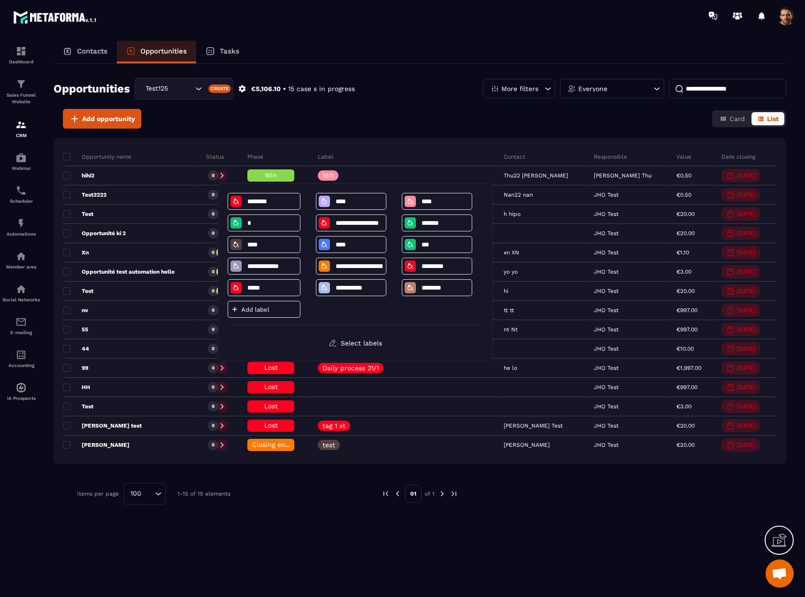
click at [432, 111] on div "Add opportunity Card List" at bounding box center [420, 119] width 733 height 20
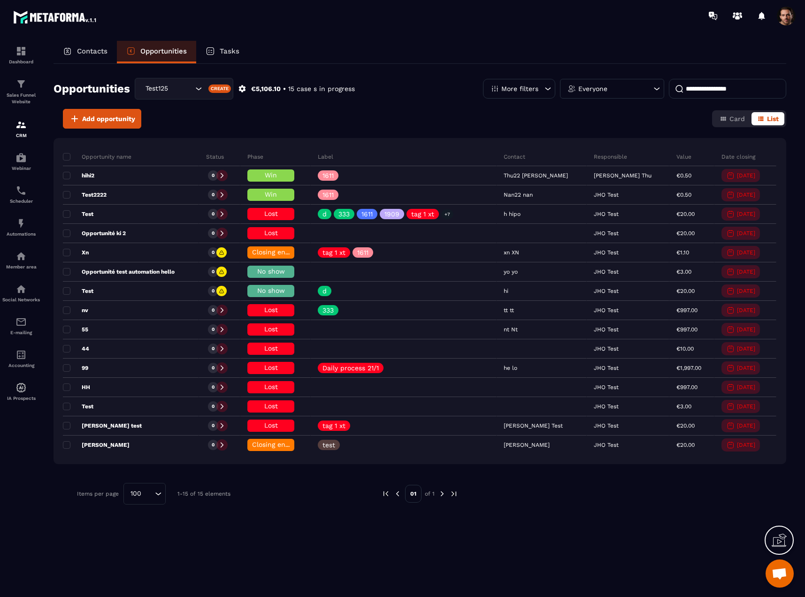
click at [234, 47] on p "Tasks" at bounding box center [230, 51] width 20 height 8
